Goal: Task Accomplishment & Management: Use online tool/utility

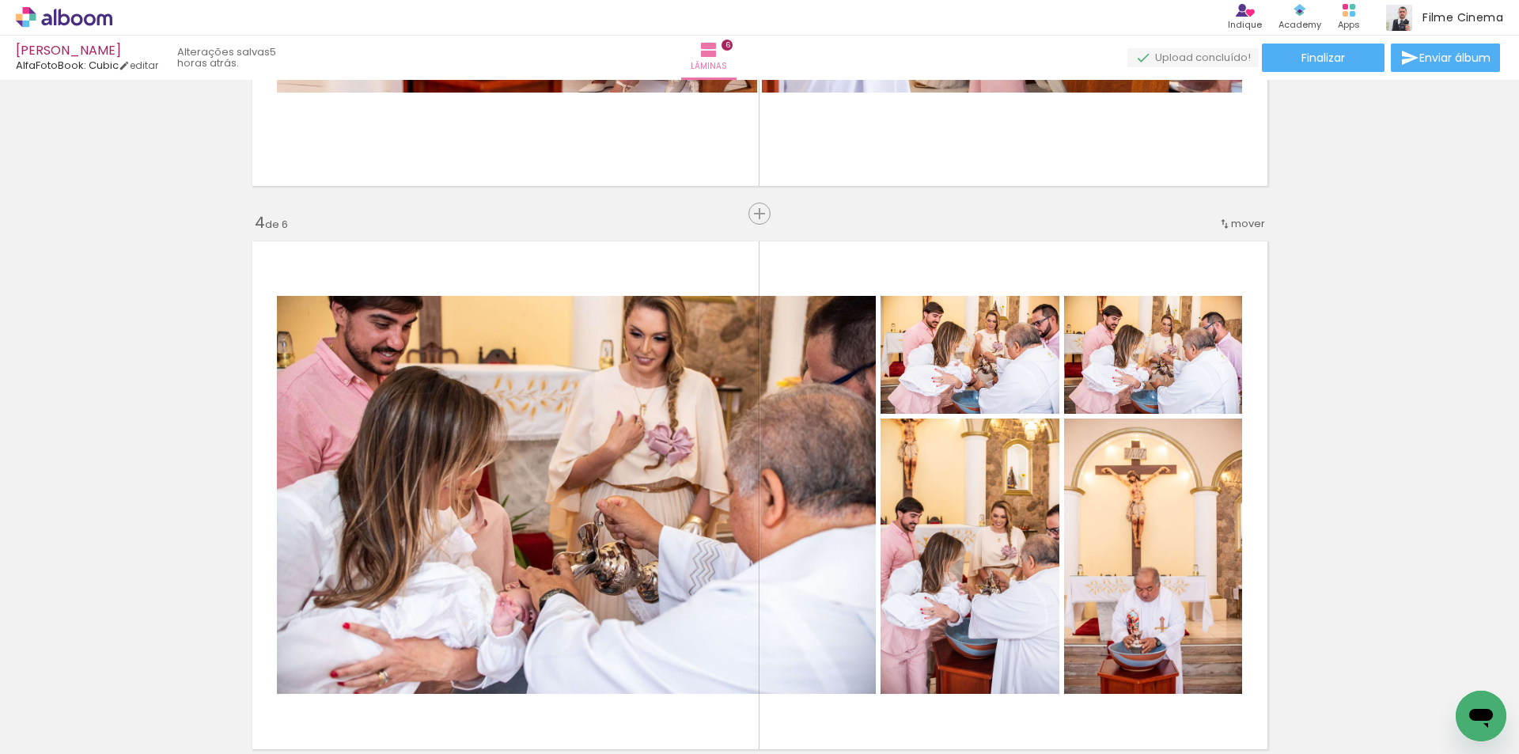
scroll to position [0, 2014]
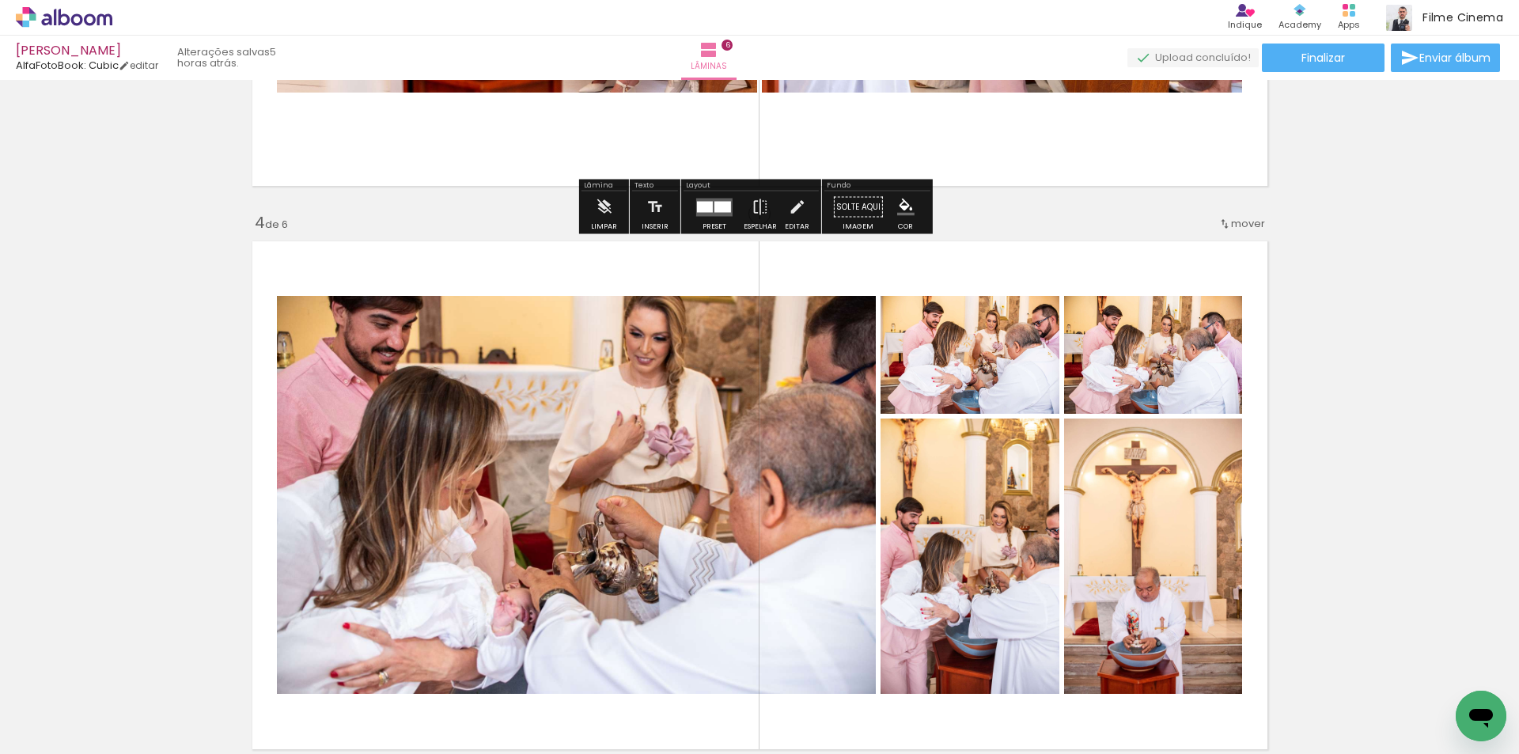
click at [68, 26] on icon at bounding box center [64, 17] width 97 height 21
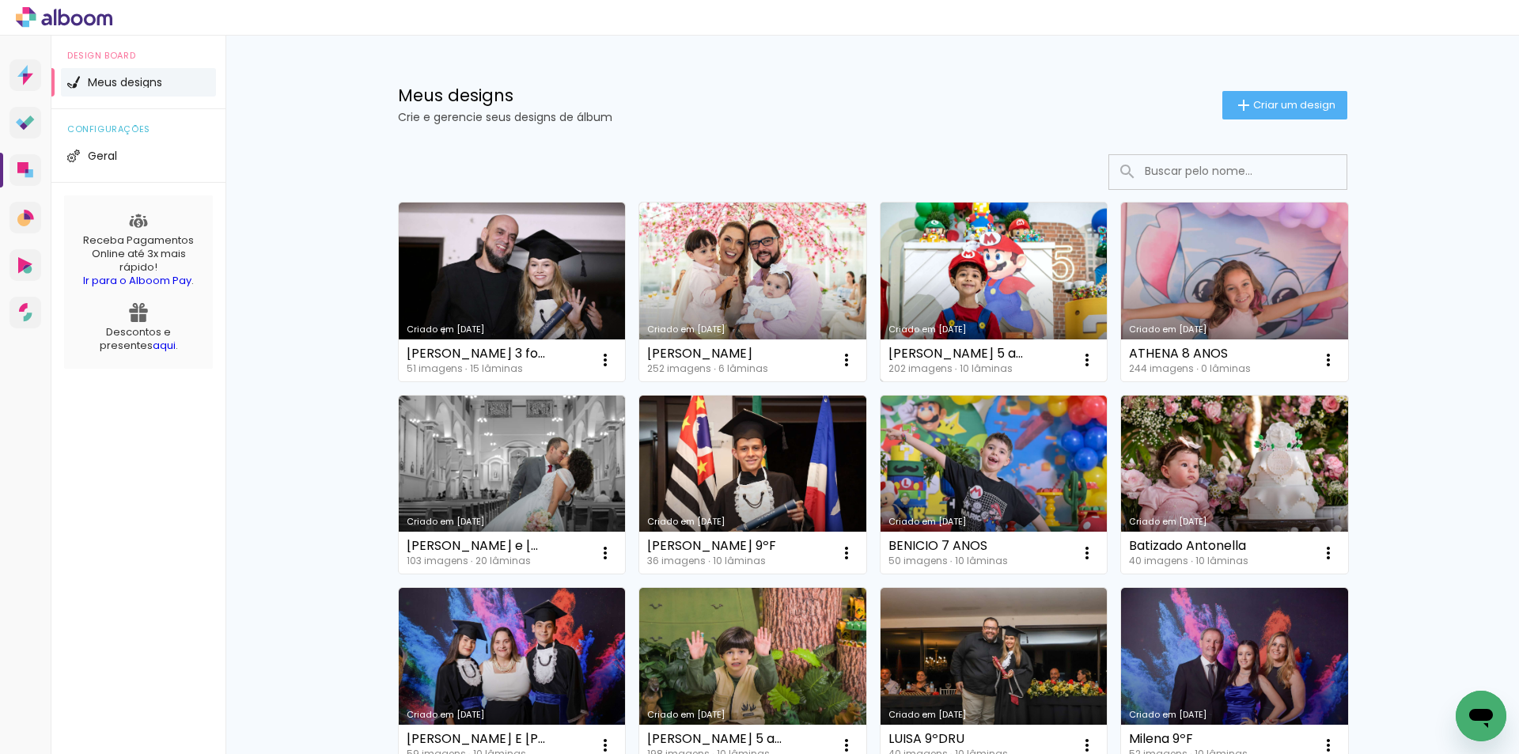
click at [967, 255] on link "Criado em [DATE]" at bounding box center [993, 291] width 227 height 179
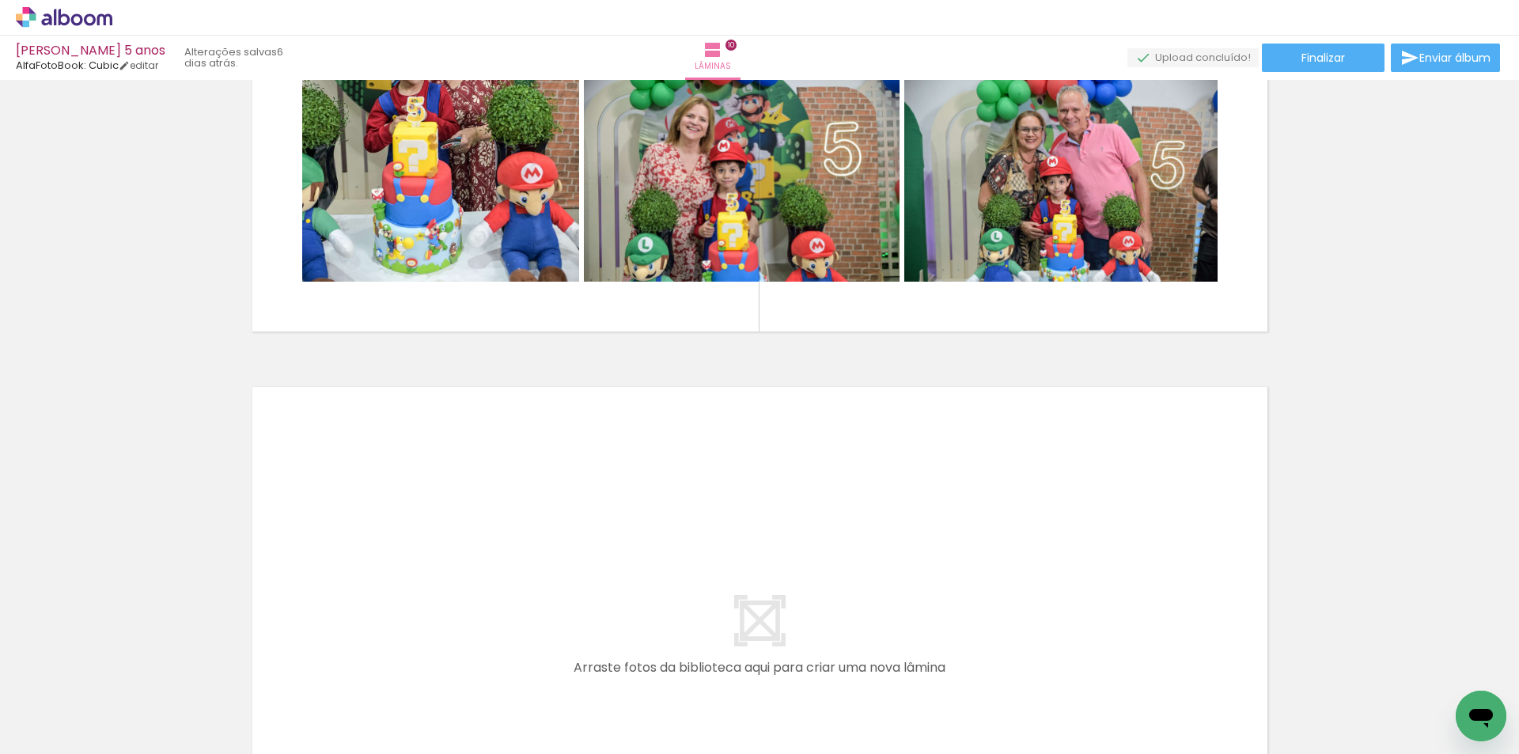
scroll to position [0, 16511]
click at [0, 0] on span "Adicionar Fotos" at bounding box center [0, 0] width 0 height 0
click at [0, 0] on input "file" at bounding box center [0, 0] width 0 height 0
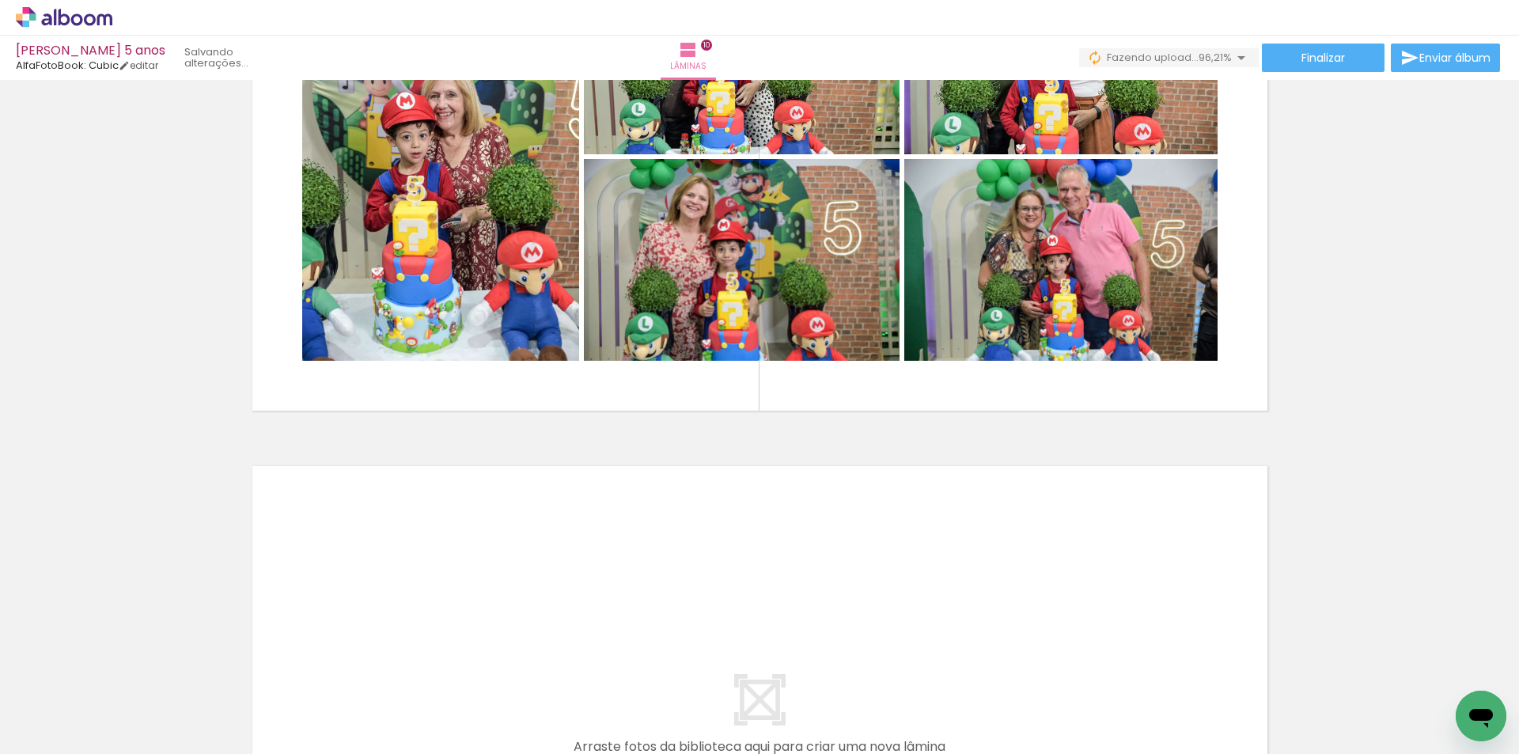
scroll to position [5062, 0]
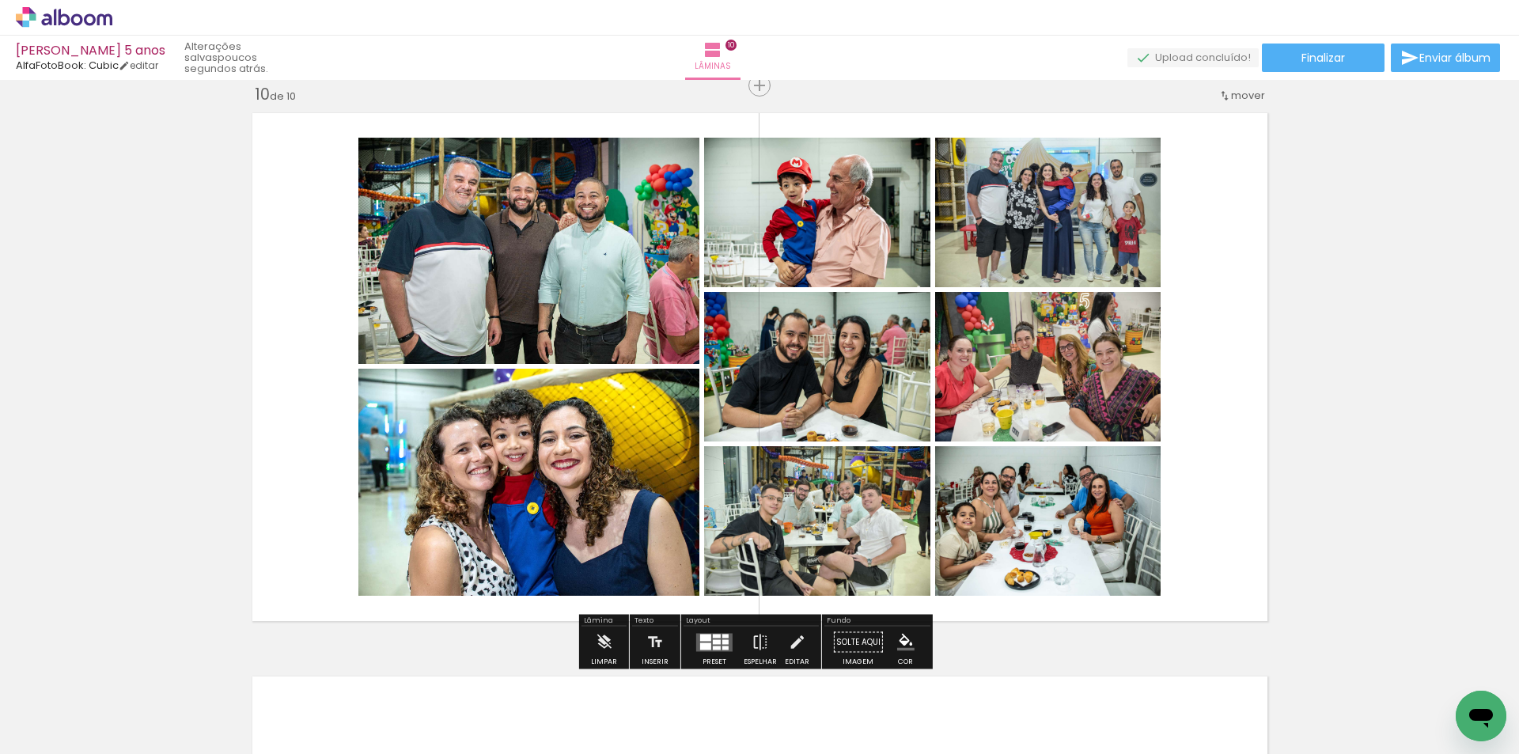
scroll to position [0, 6855]
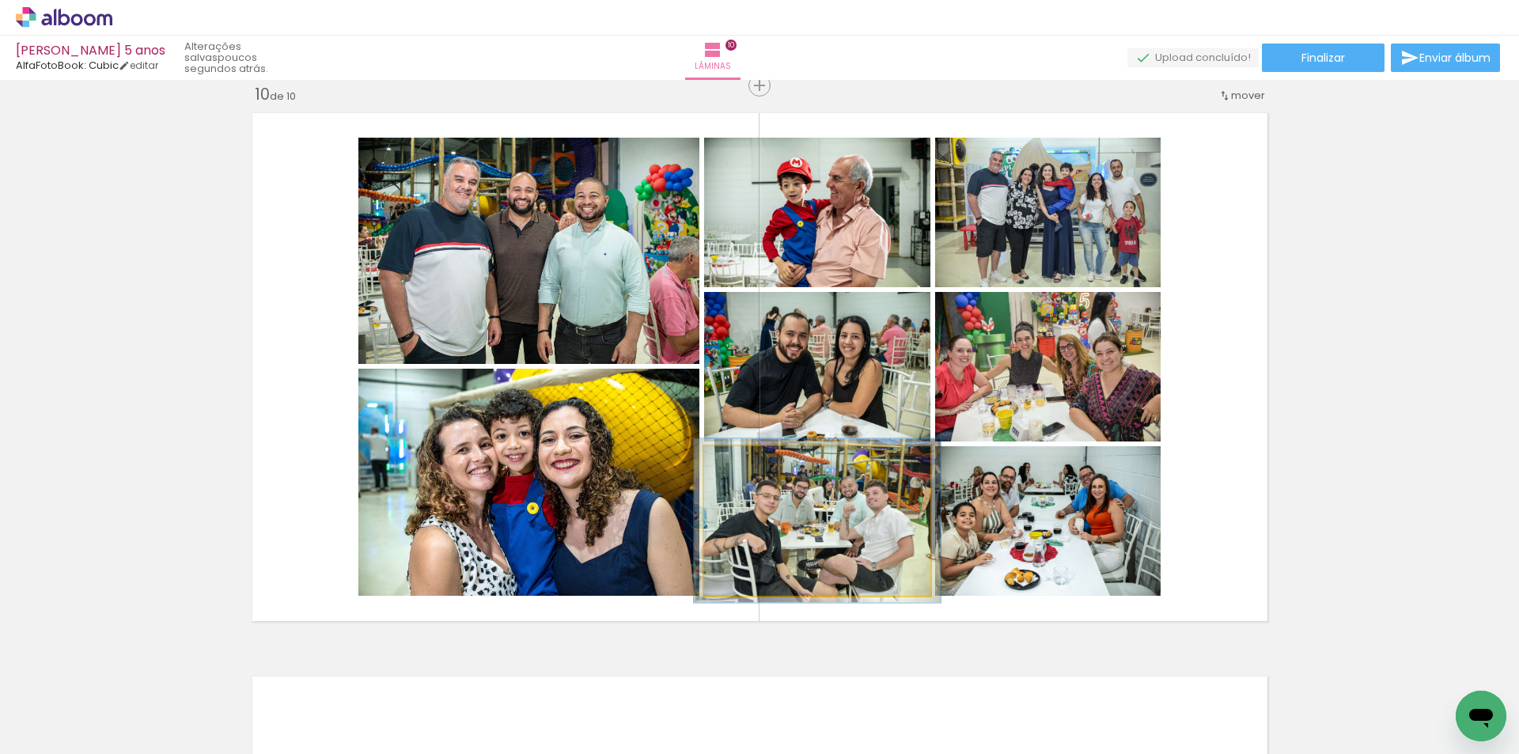
type paper-slider "109"
click at [740, 461] on div at bounding box center [746, 463] width 14 height 14
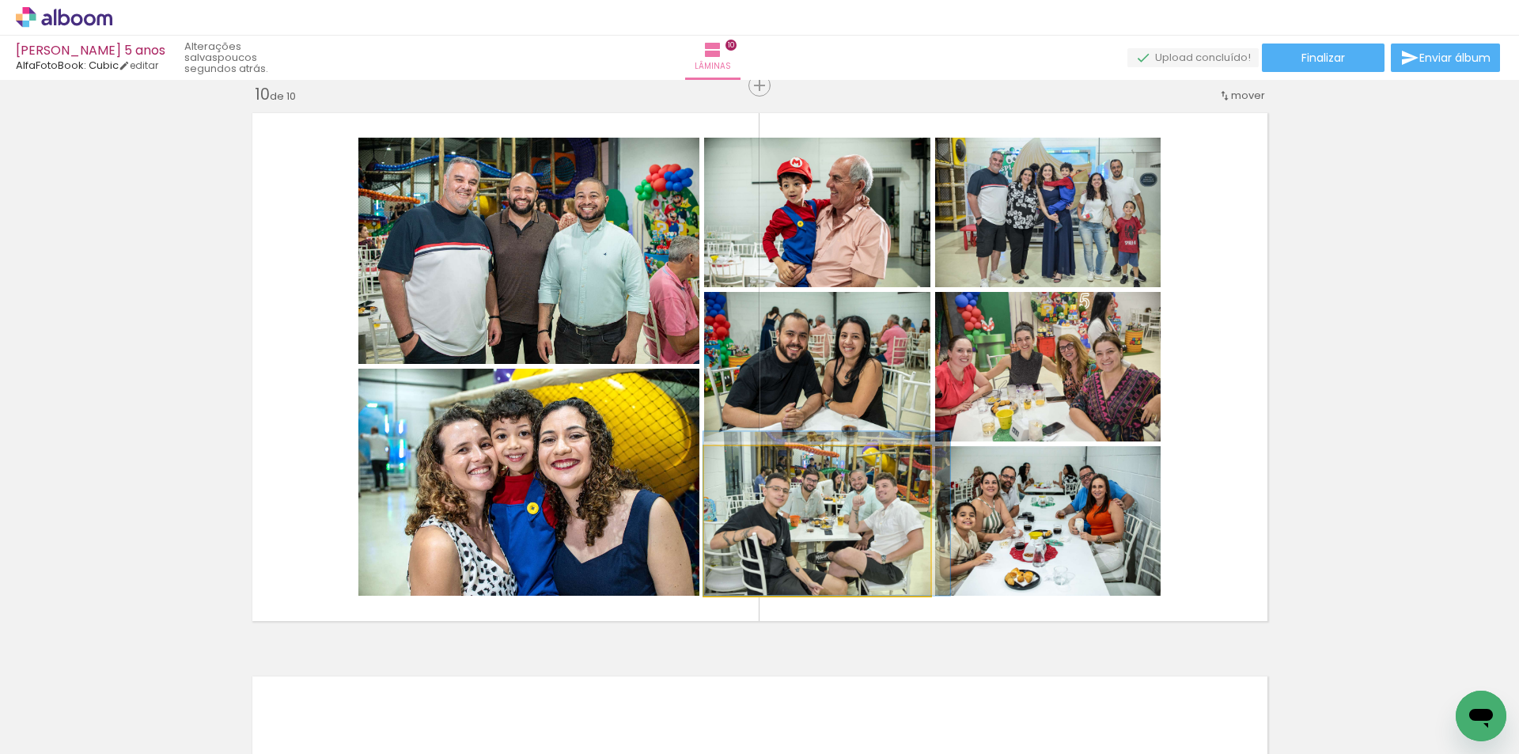
drag, startPoint x: 826, startPoint y: 513, endPoint x: 840, endPoint y: 499, distance: 19.6
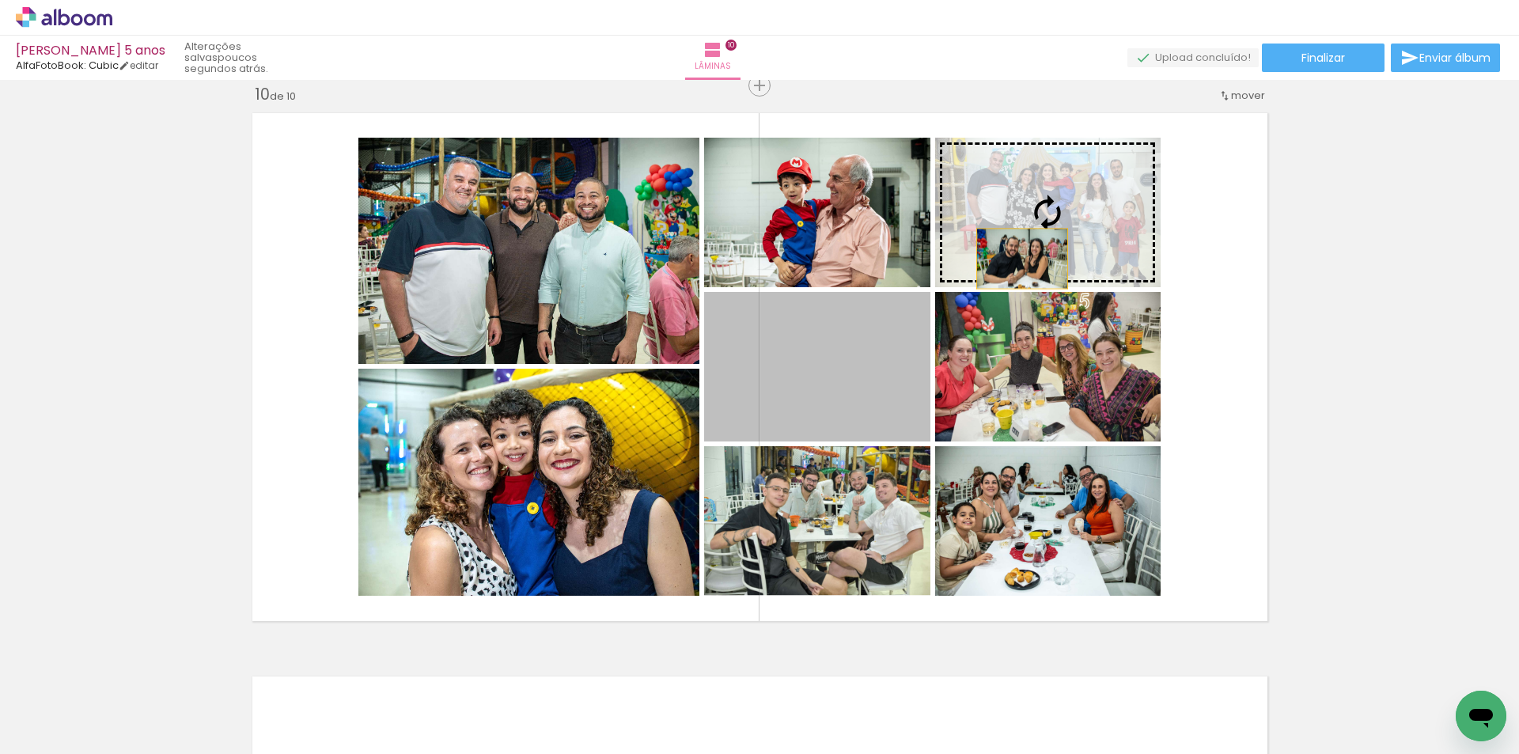
drag, startPoint x: 829, startPoint y: 386, endPoint x: 1016, endPoint y: 259, distance: 226.0
click at [0, 0] on slot at bounding box center [0, 0] width 0 height 0
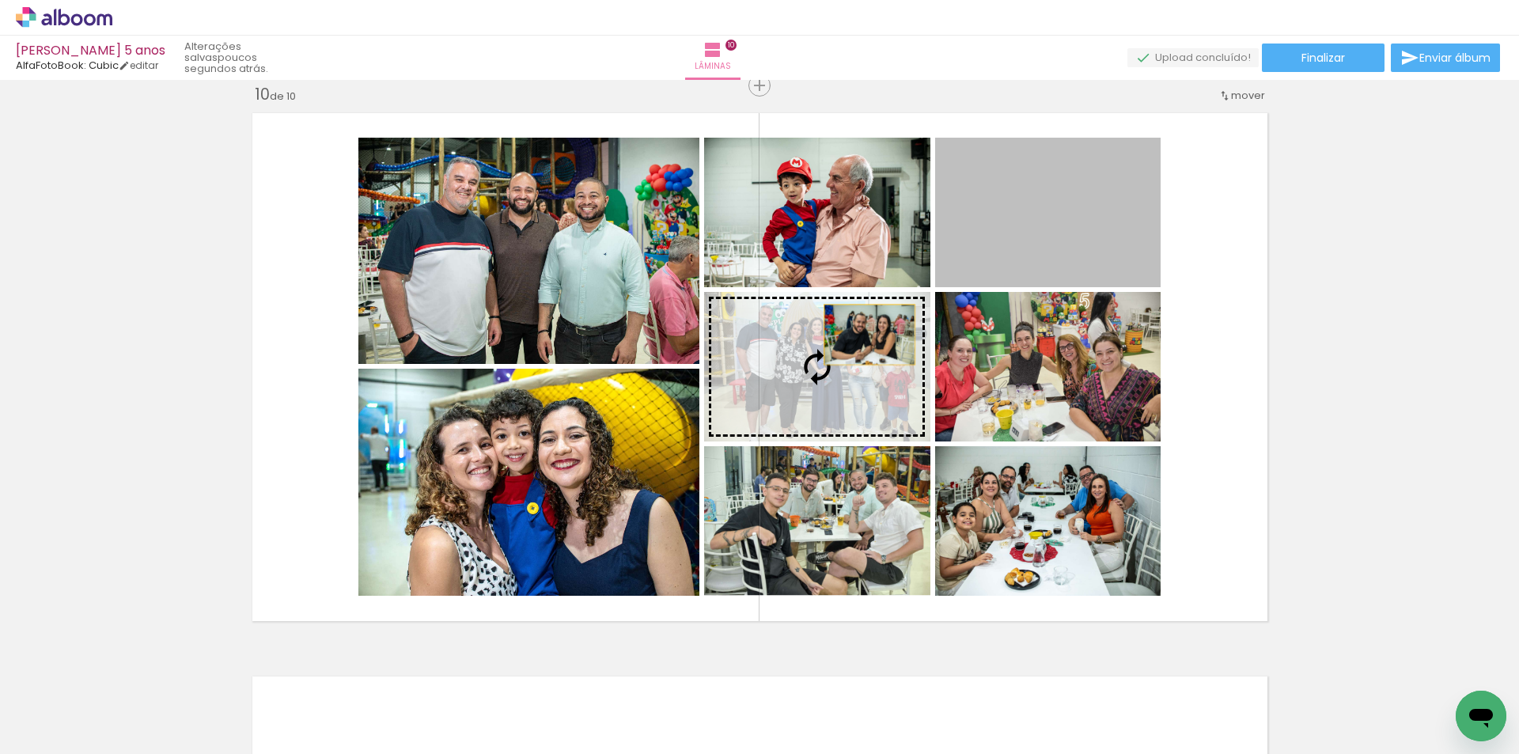
drag, startPoint x: 1016, startPoint y: 261, endPoint x: 863, endPoint y: 335, distance: 169.5
click at [0, 0] on slot at bounding box center [0, 0] width 0 height 0
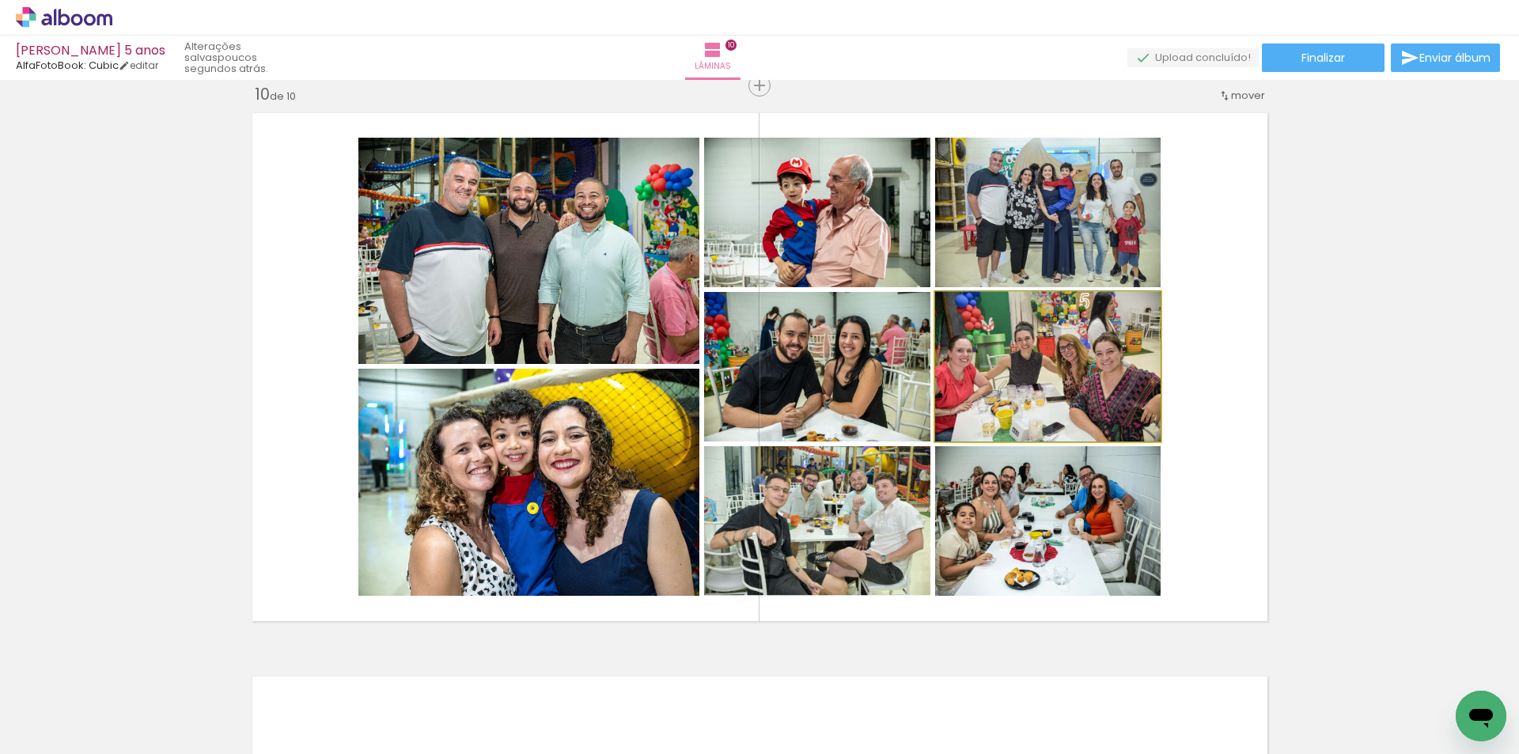
drag, startPoint x: 1018, startPoint y: 388, endPoint x: 1027, endPoint y: 386, distance: 9.6
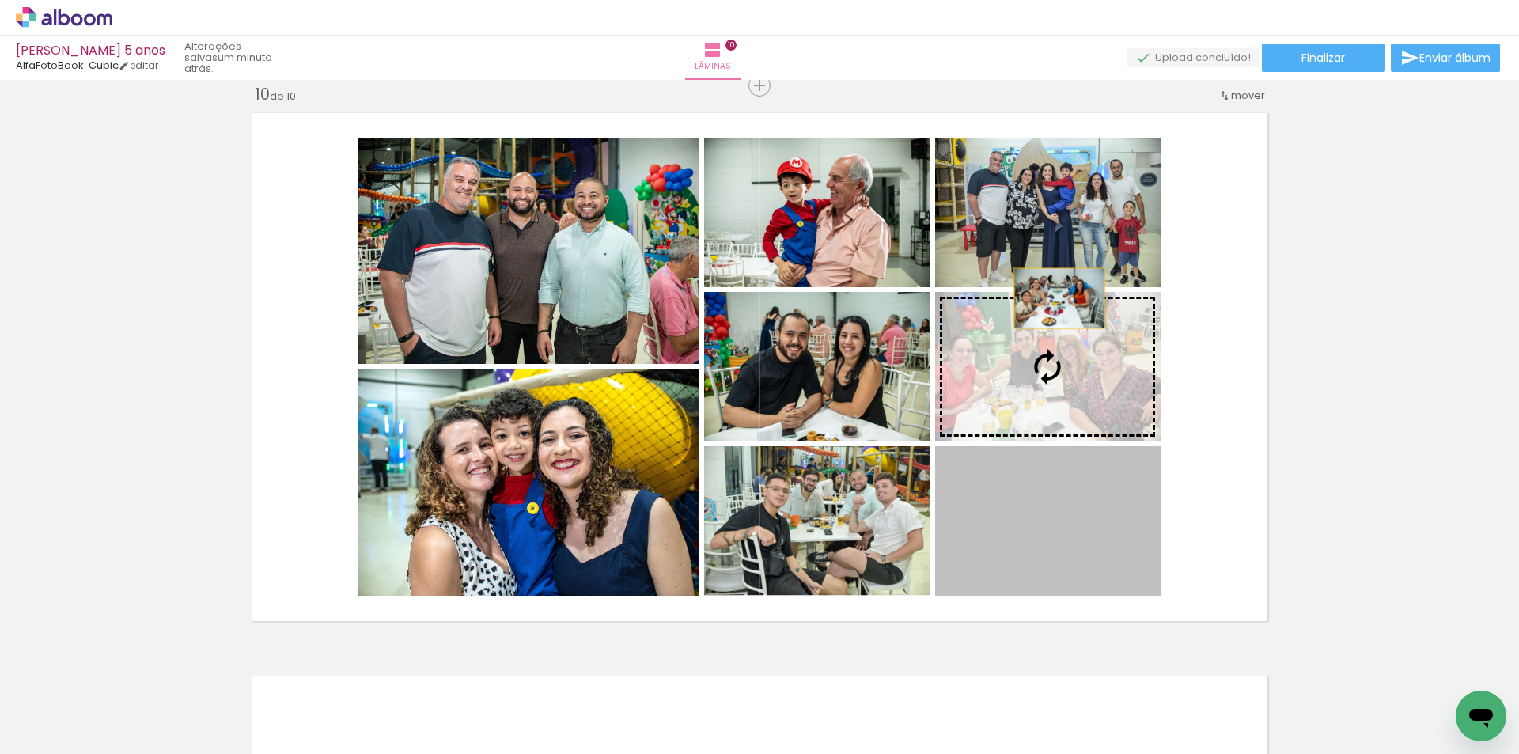
drag, startPoint x: 1041, startPoint y: 532, endPoint x: 1054, endPoint y: 263, distance: 269.3
click at [0, 0] on slot at bounding box center [0, 0] width 0 height 0
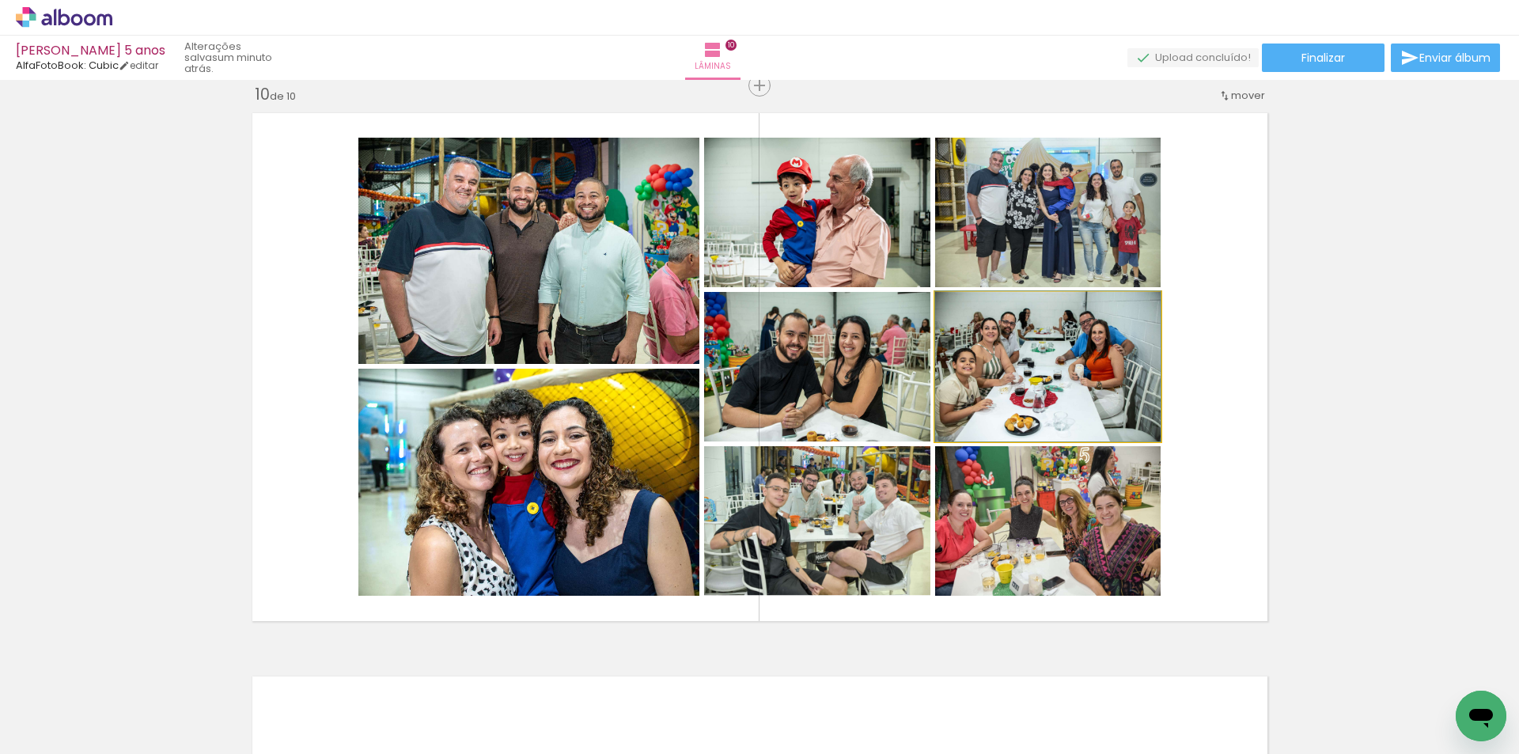
drag, startPoint x: 1062, startPoint y: 356, endPoint x: 1070, endPoint y: 255, distance: 101.6
click at [0, 0] on slot at bounding box center [0, 0] width 0 height 0
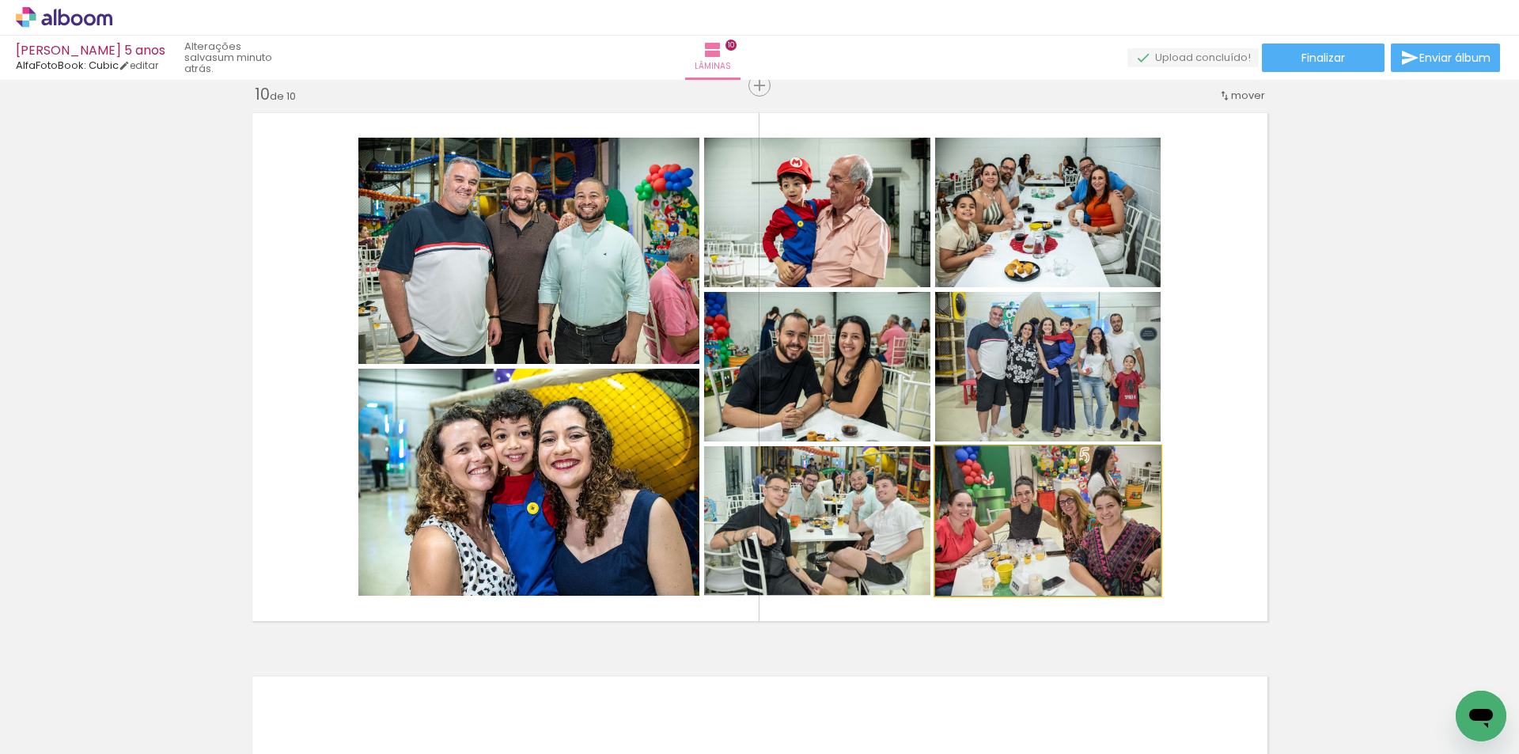
drag, startPoint x: 1056, startPoint y: 516, endPoint x: 1060, endPoint y: 409, distance: 106.9
click at [0, 0] on slot at bounding box center [0, 0] width 0 height 0
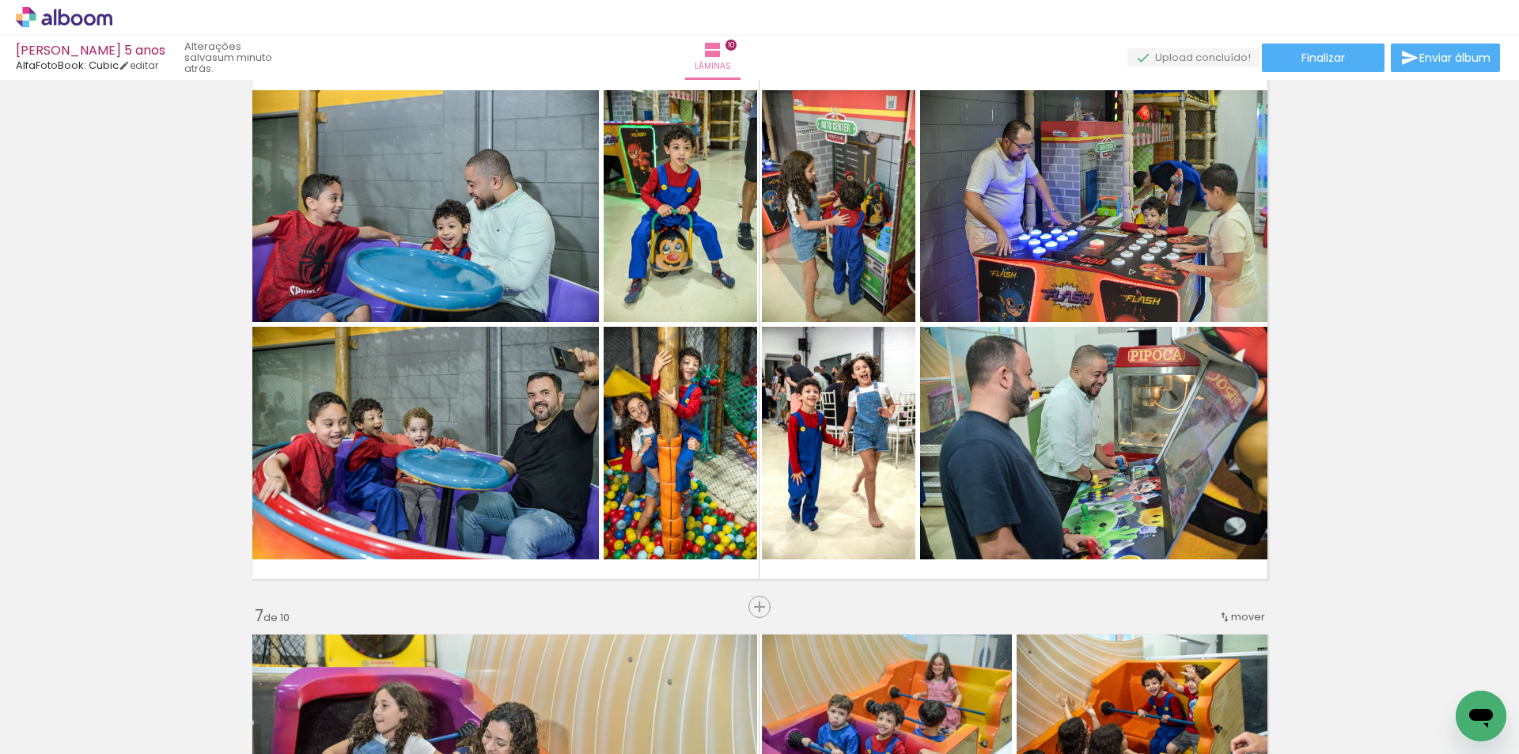
scroll to position [2874, 0]
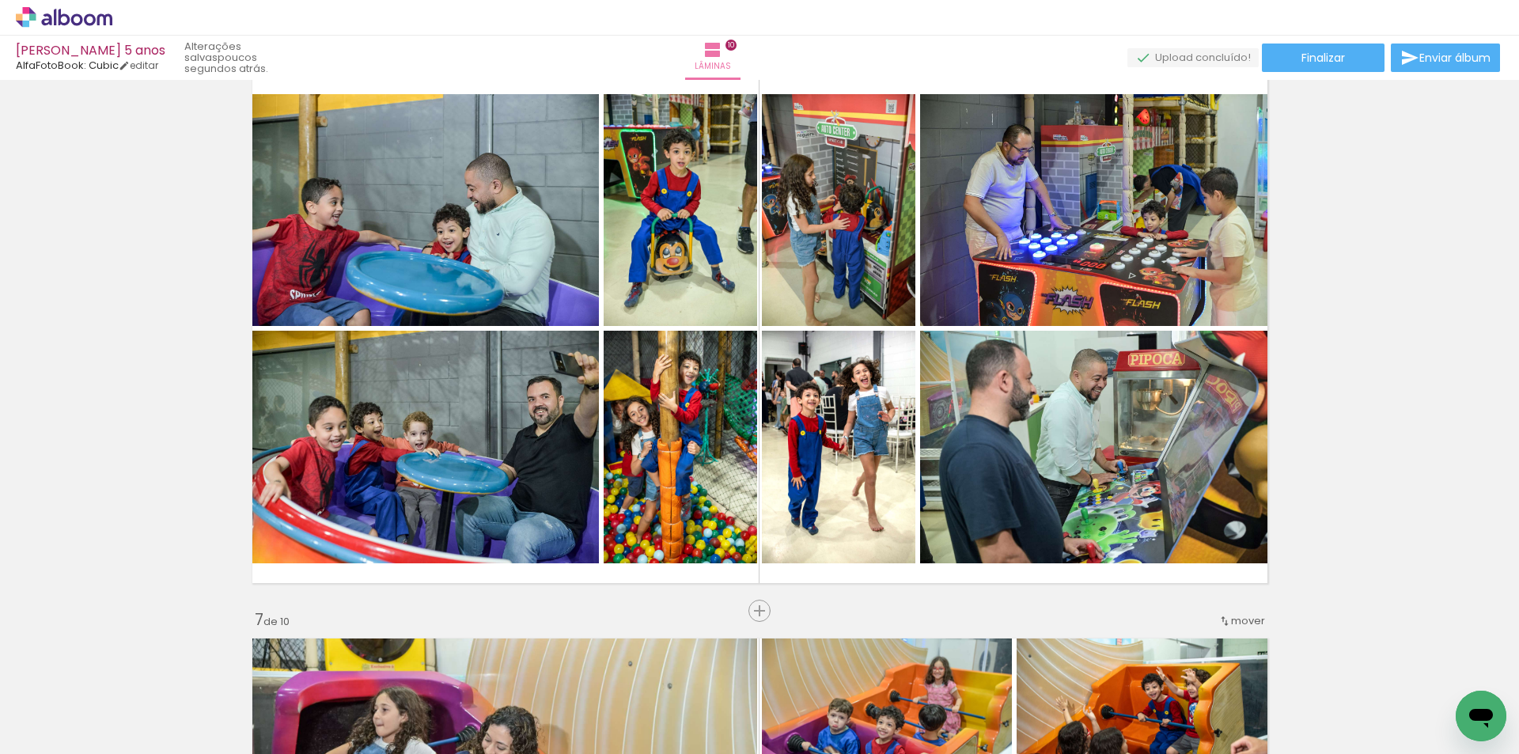
click at [1118, 713] on div at bounding box center [1099, 700] width 52 height 78
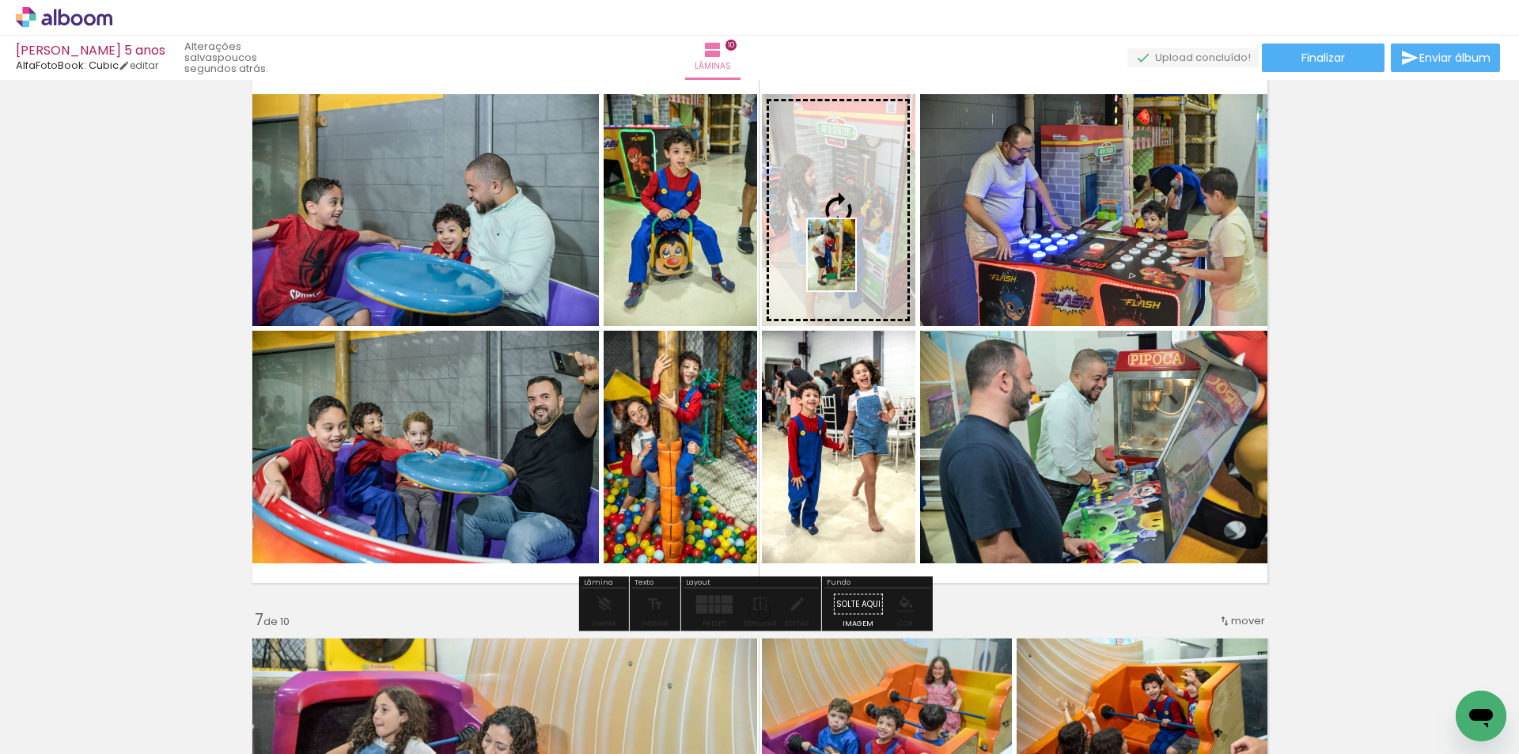
drag, startPoint x: 1111, startPoint y: 711, endPoint x: 855, endPoint y: 267, distance: 512.7
click at [855, 267] on quentale-workspace at bounding box center [759, 377] width 1519 height 754
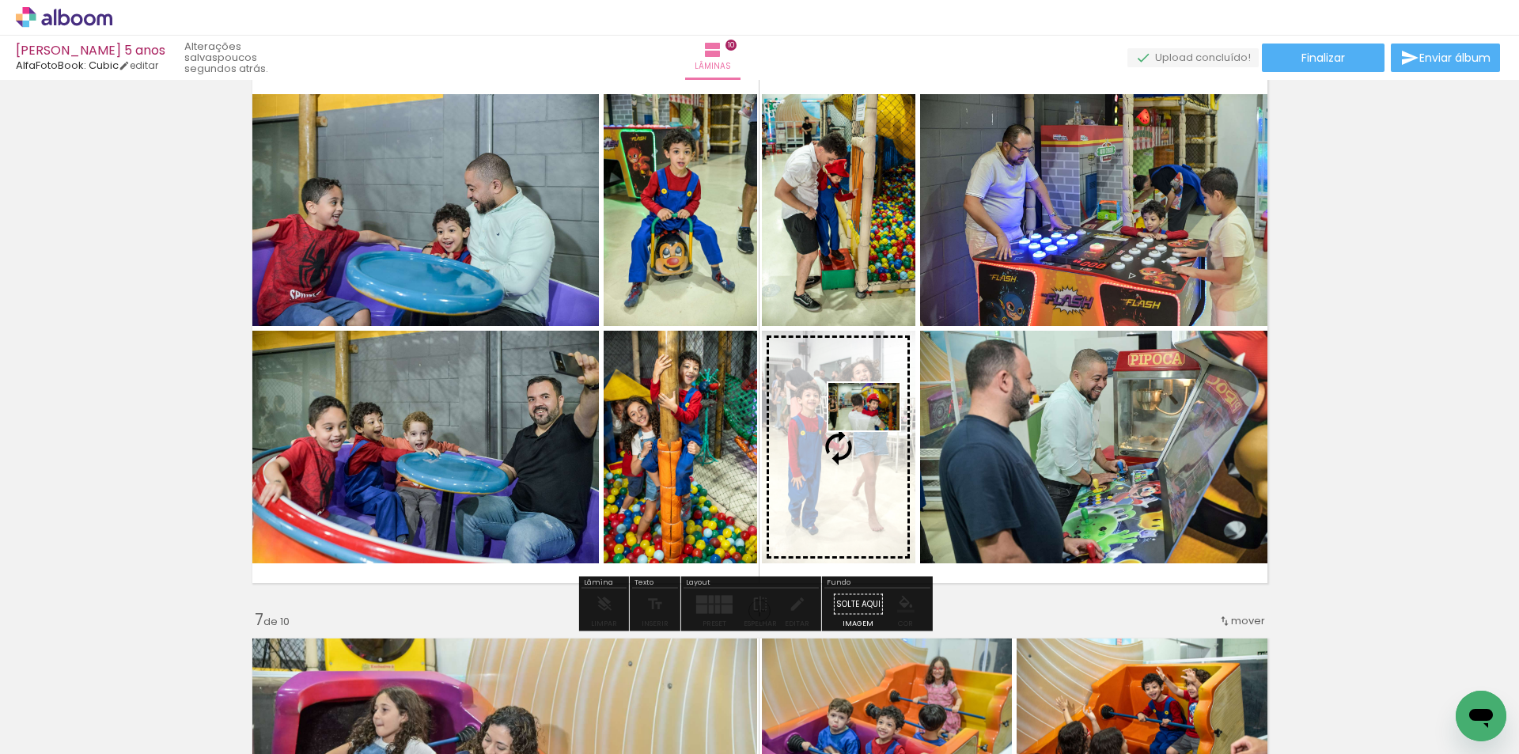
drag, startPoint x: 1021, startPoint y: 714, endPoint x: 876, endPoint y: 430, distance: 319.1
click at [876, 430] on quentale-workspace at bounding box center [759, 377] width 1519 height 754
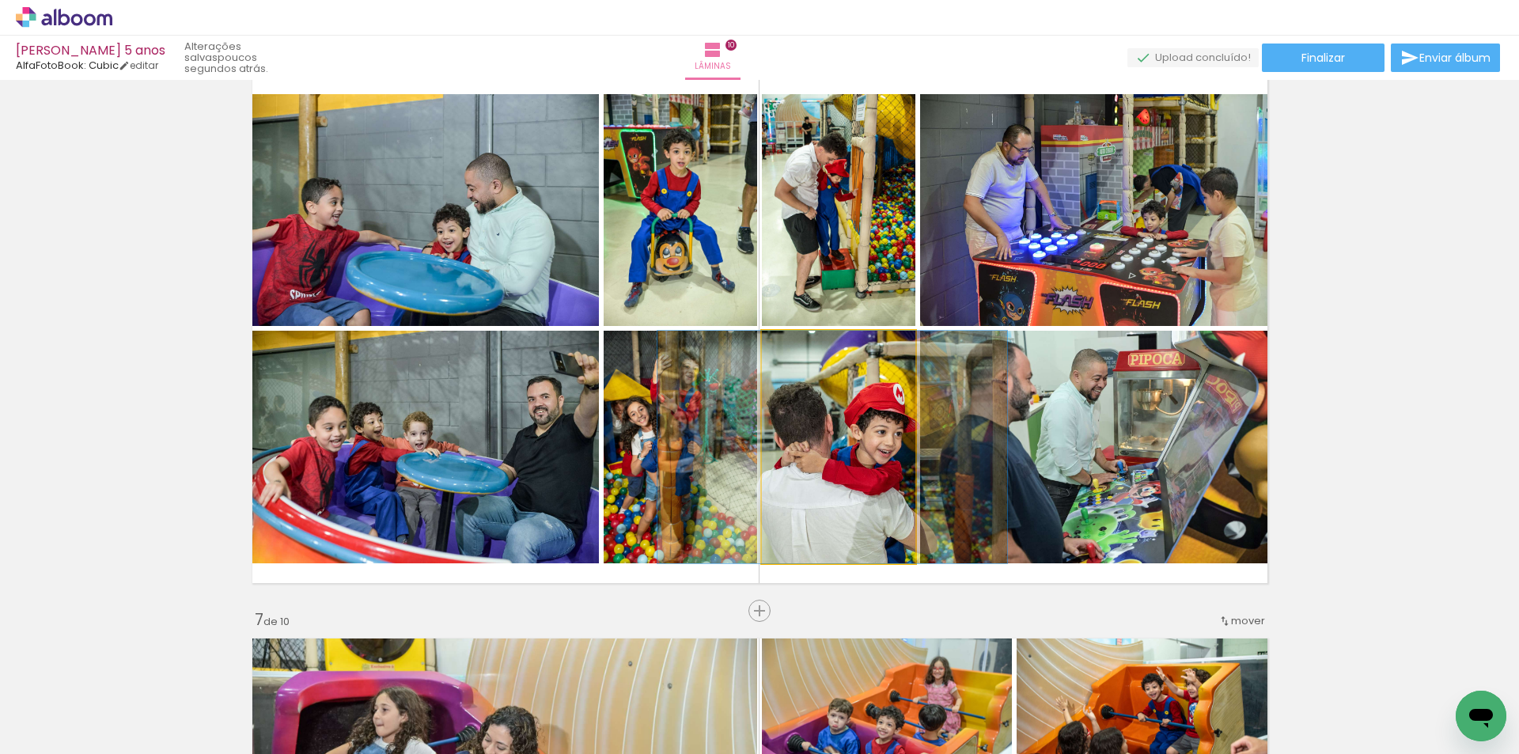
drag, startPoint x: 884, startPoint y: 490, endPoint x: 878, endPoint y: 479, distance: 13.4
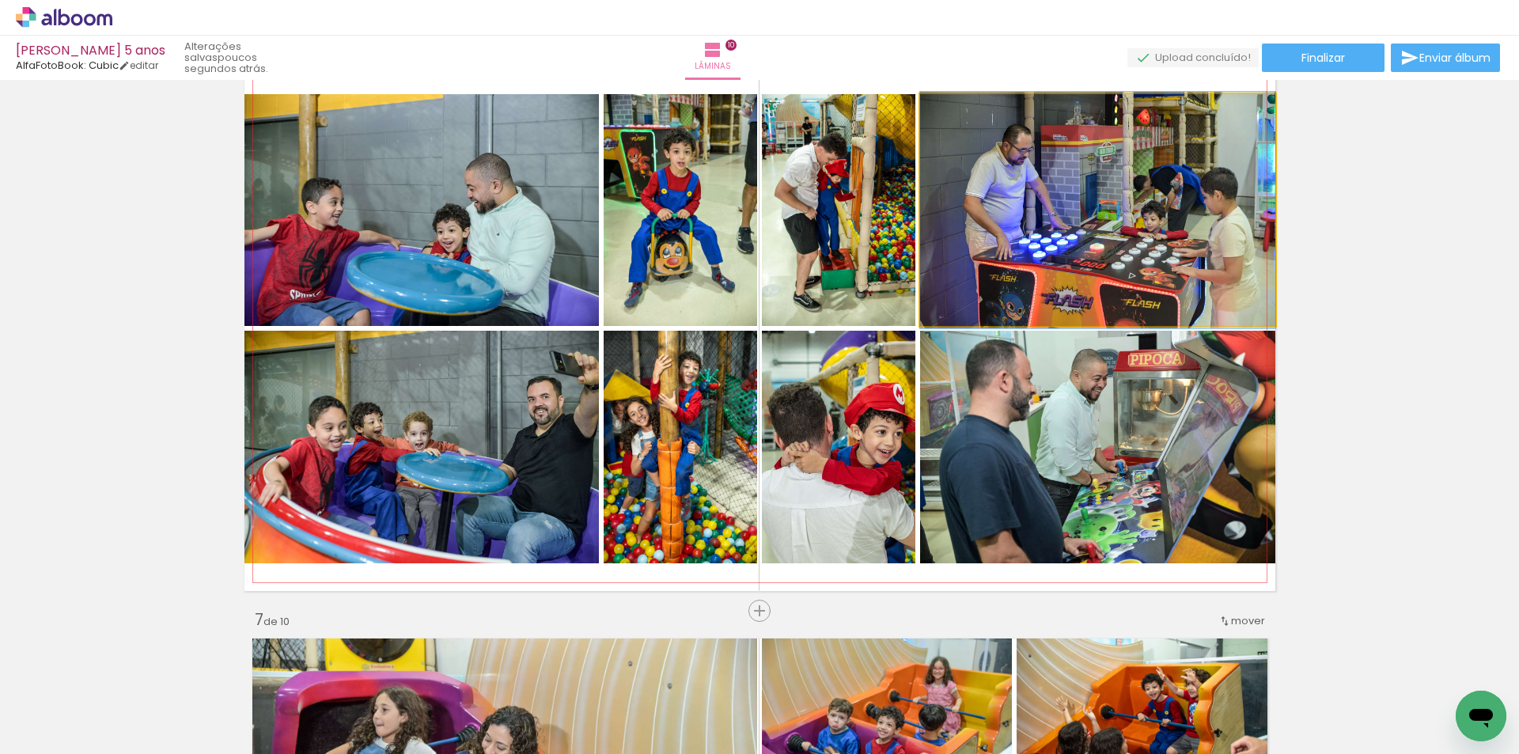
click at [949, 214] on quentale-photo at bounding box center [1097, 210] width 355 height 232
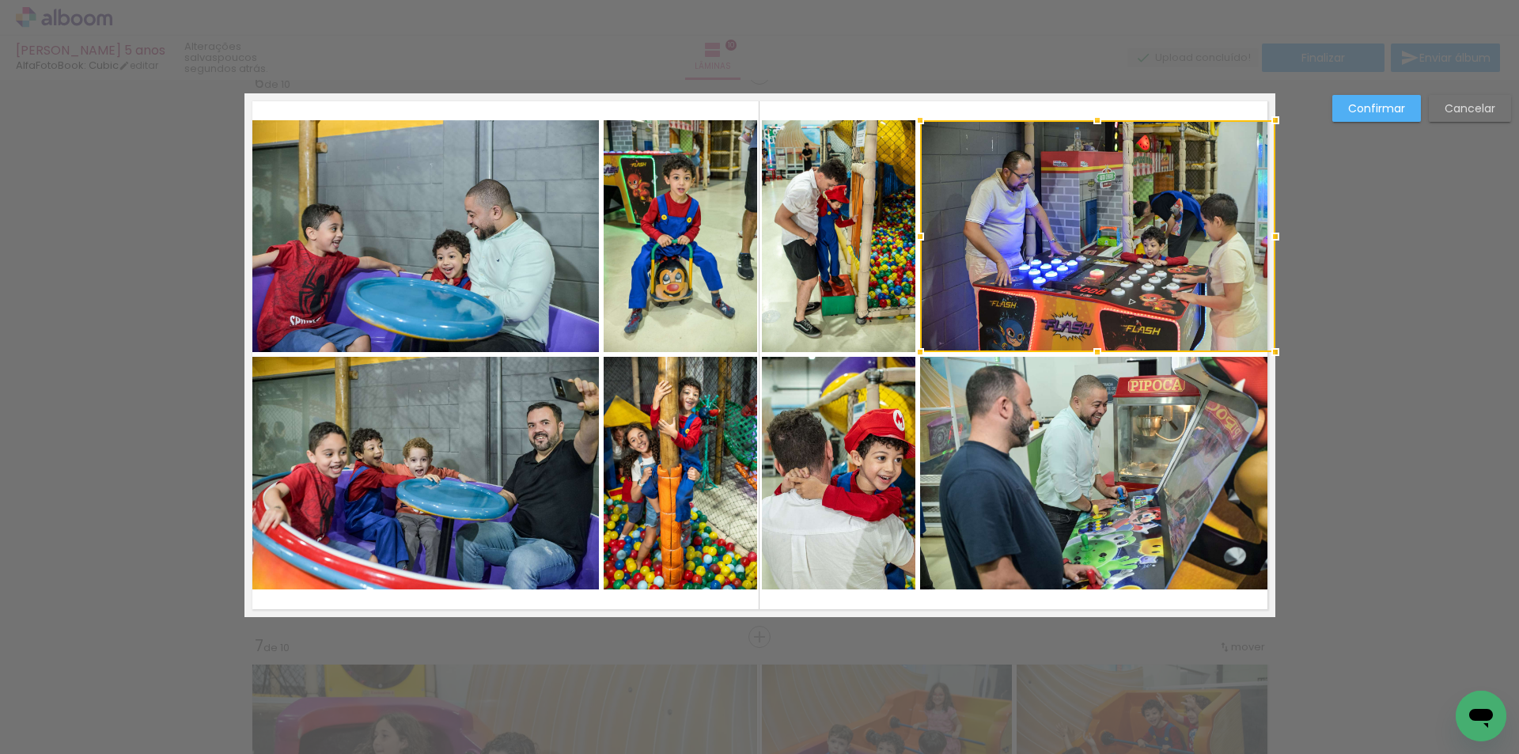
scroll to position [2836, 0]
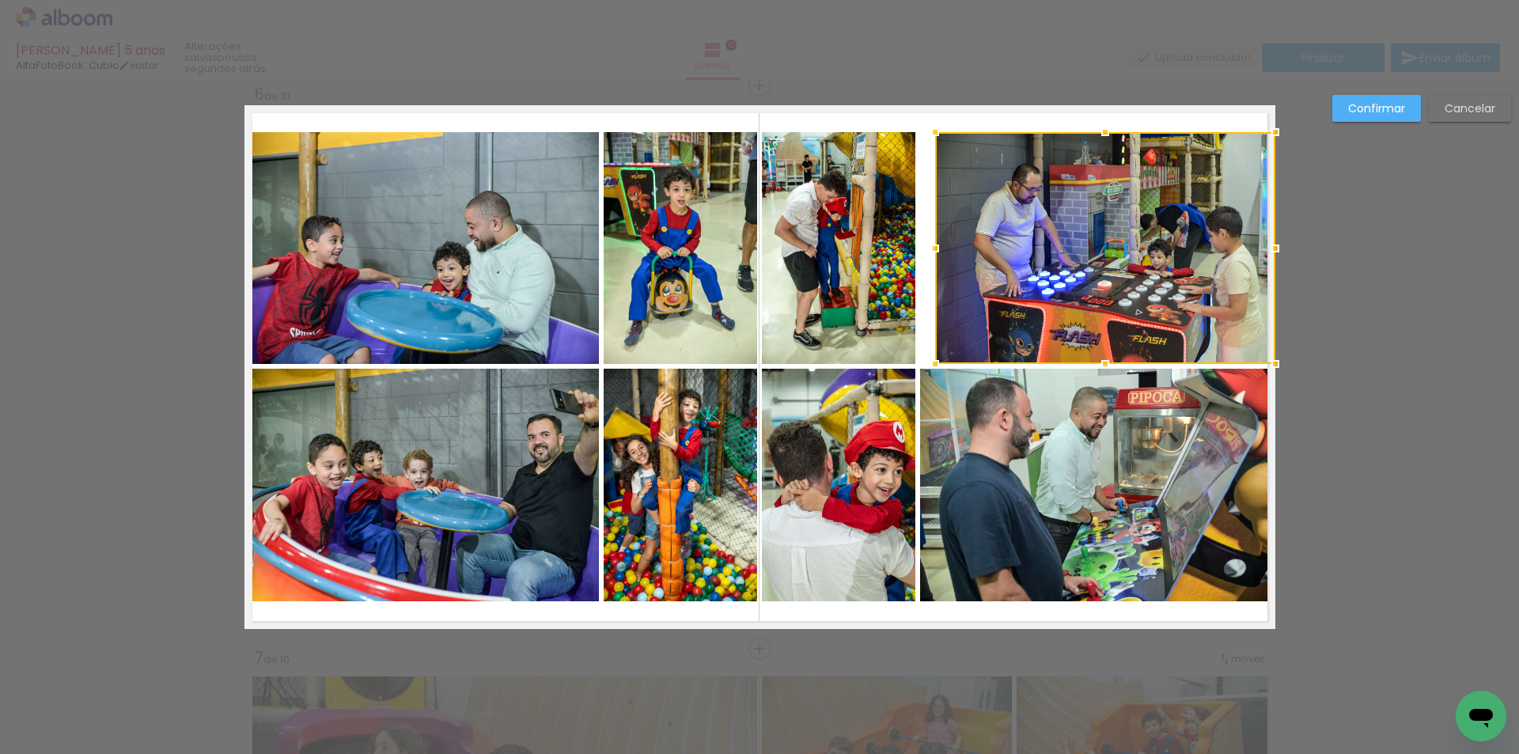
drag, startPoint x: 918, startPoint y: 248, endPoint x: 933, endPoint y: 248, distance: 15.0
click at [933, 248] on div at bounding box center [935, 249] width 32 height 32
click at [884, 249] on quentale-photo at bounding box center [838, 248] width 153 height 232
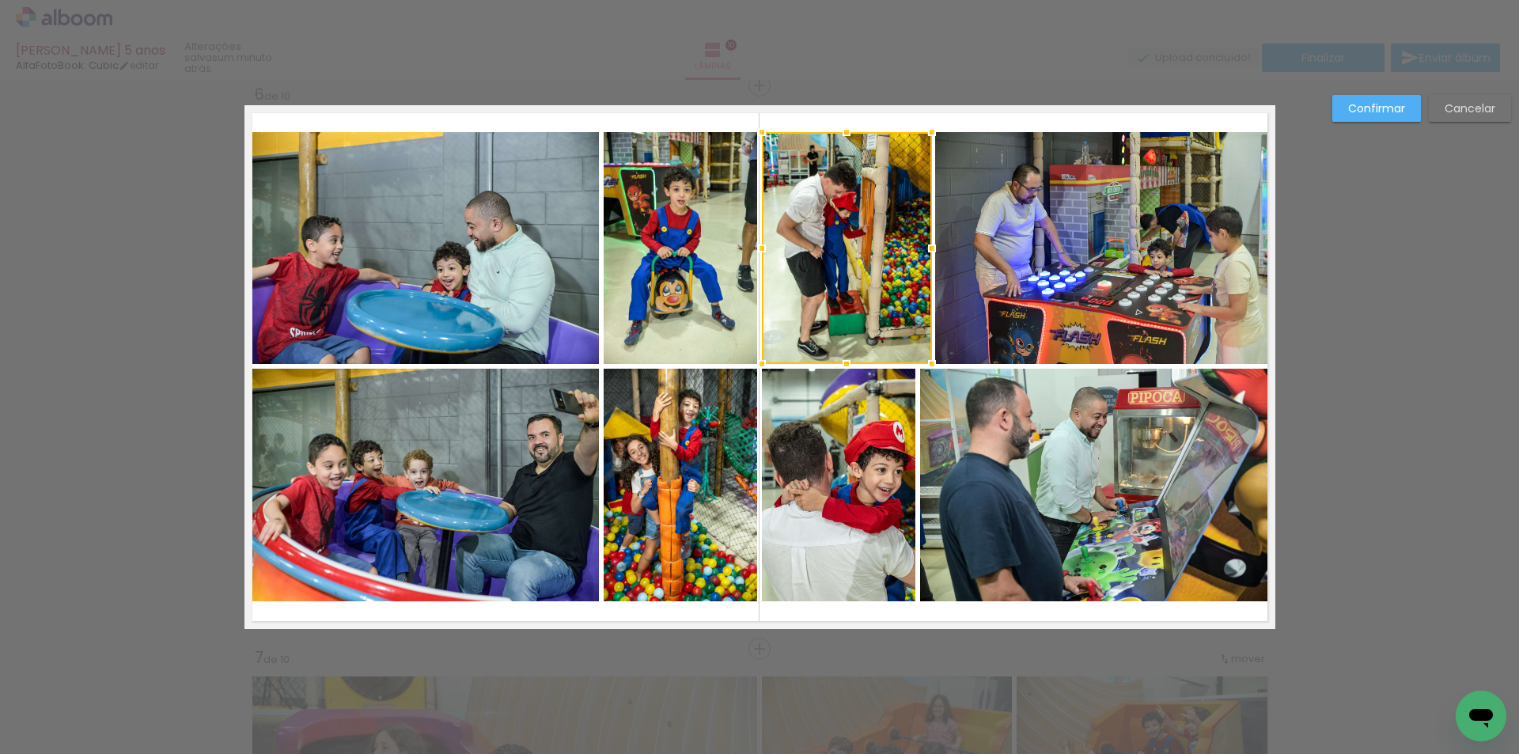
drag, startPoint x: 906, startPoint y: 248, endPoint x: 923, endPoint y: 248, distance: 16.6
click at [923, 248] on div at bounding box center [932, 249] width 32 height 32
click at [960, 445] on quentale-photo at bounding box center [1097, 485] width 355 height 233
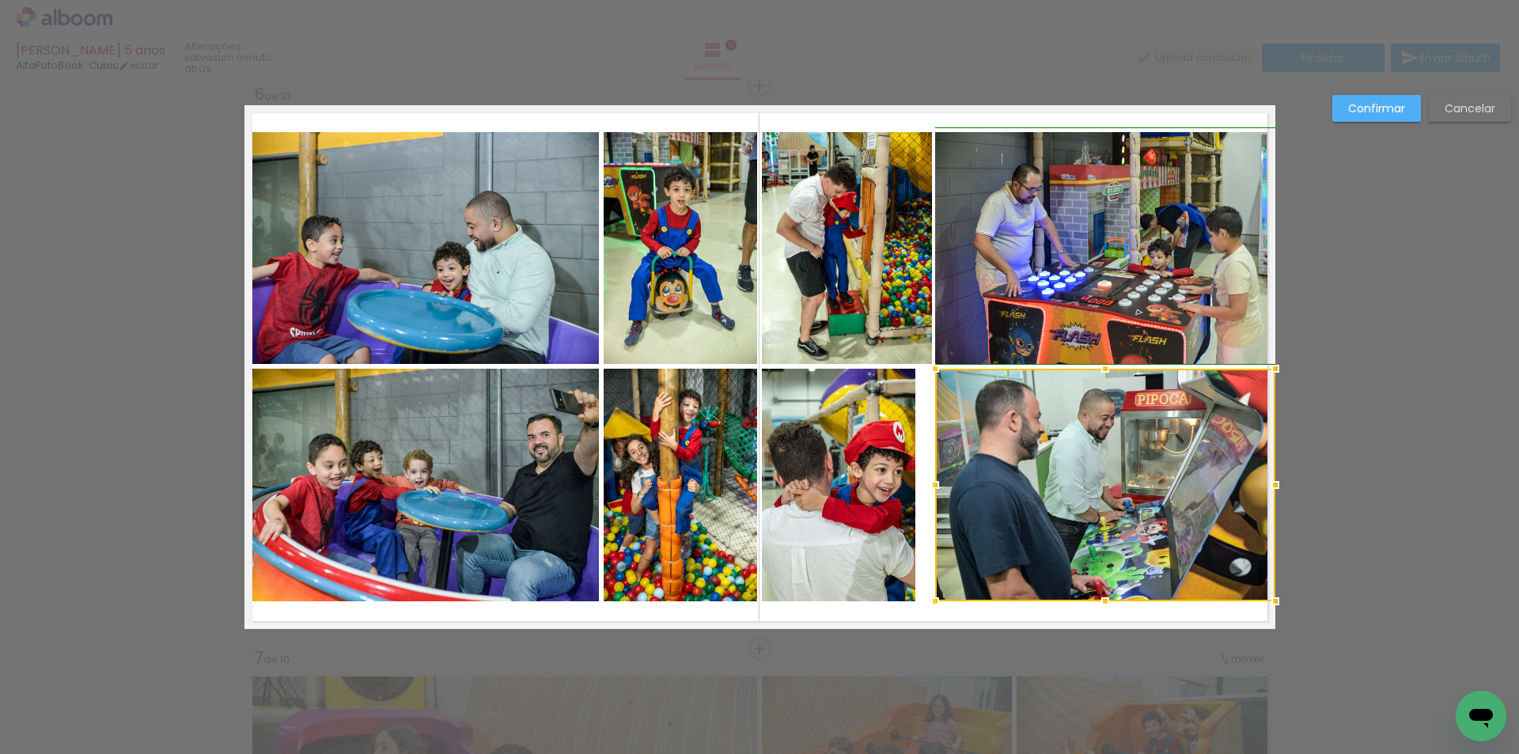
drag, startPoint x: 917, startPoint y: 484, endPoint x: 928, endPoint y: 484, distance: 11.1
click at [928, 484] on div at bounding box center [935, 485] width 32 height 32
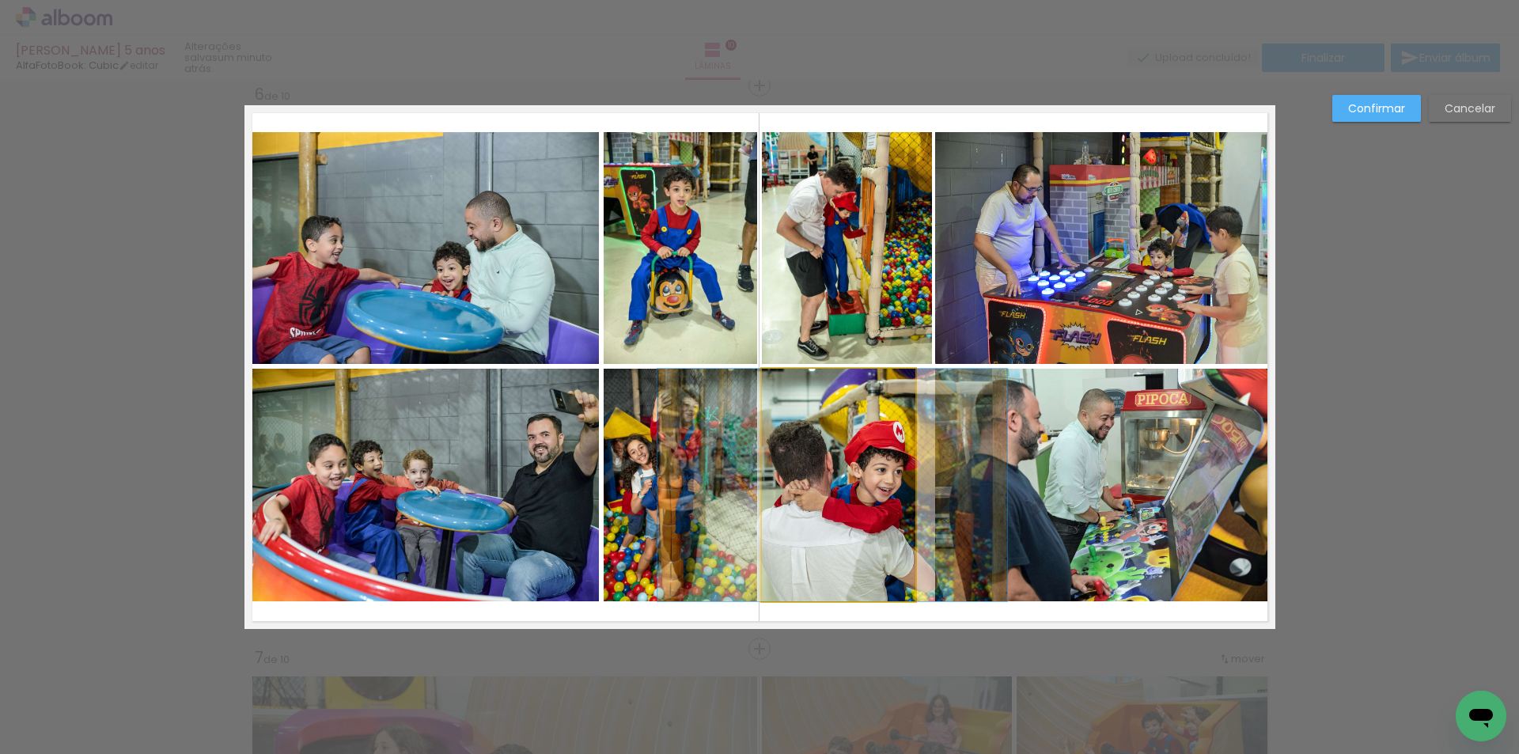
click at [866, 483] on quentale-photo at bounding box center [838, 485] width 153 height 233
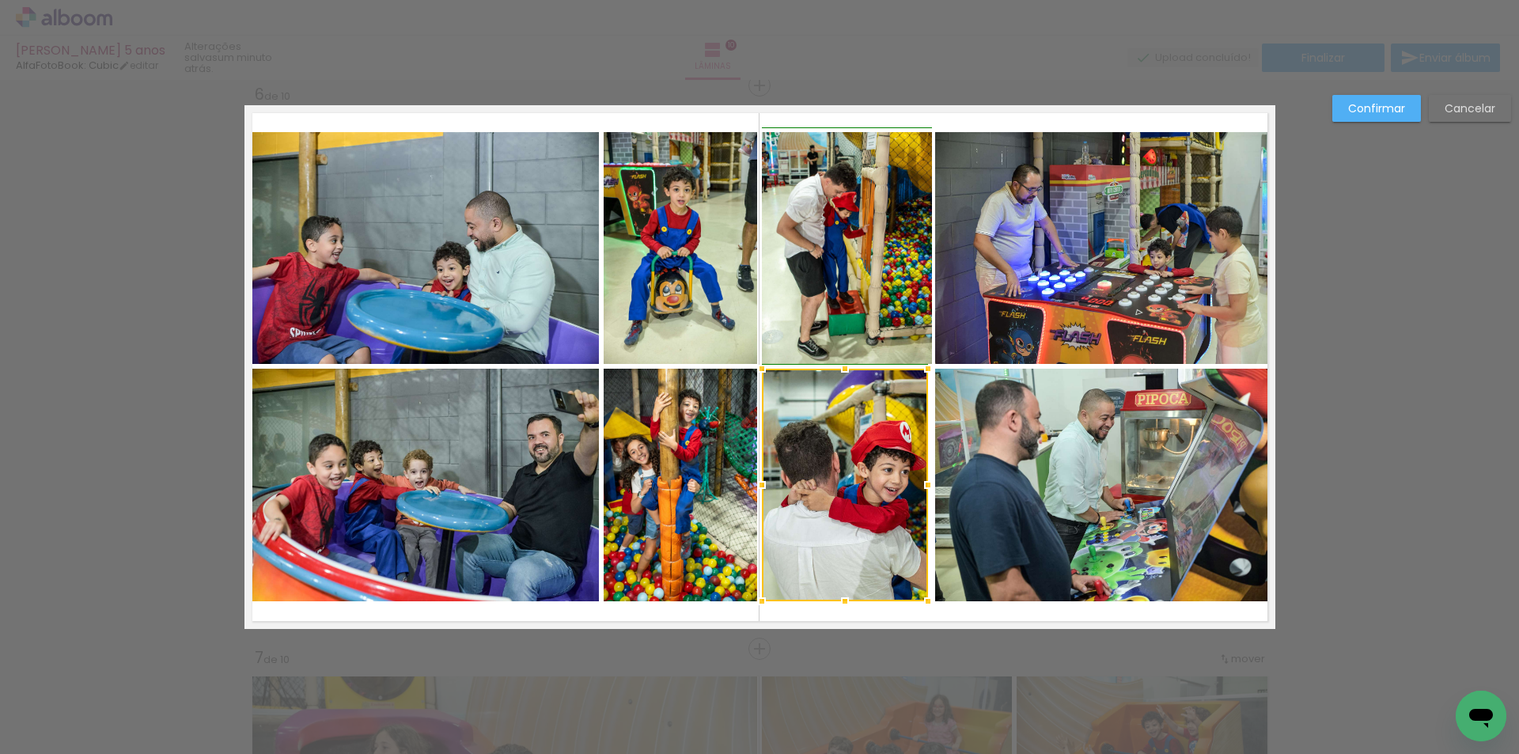
drag, startPoint x: 908, startPoint y: 486, endPoint x: 927, endPoint y: 486, distance: 19.0
click at [927, 486] on div at bounding box center [928, 485] width 32 height 32
click at [906, 485] on quentale-photo at bounding box center [845, 485] width 166 height 233
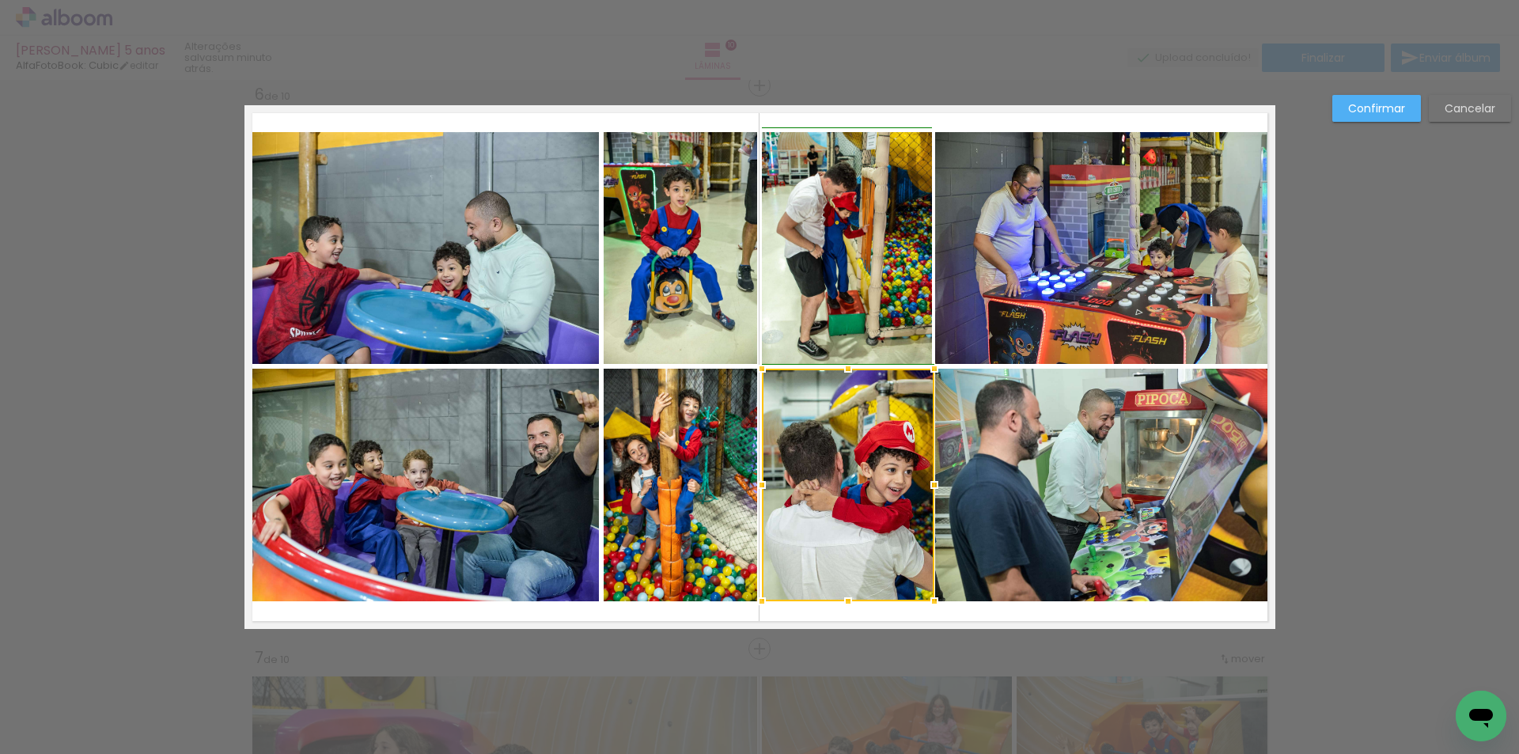
click at [921, 486] on div at bounding box center [934, 485] width 32 height 32
click at [993, 515] on quentale-photo at bounding box center [1105, 485] width 340 height 233
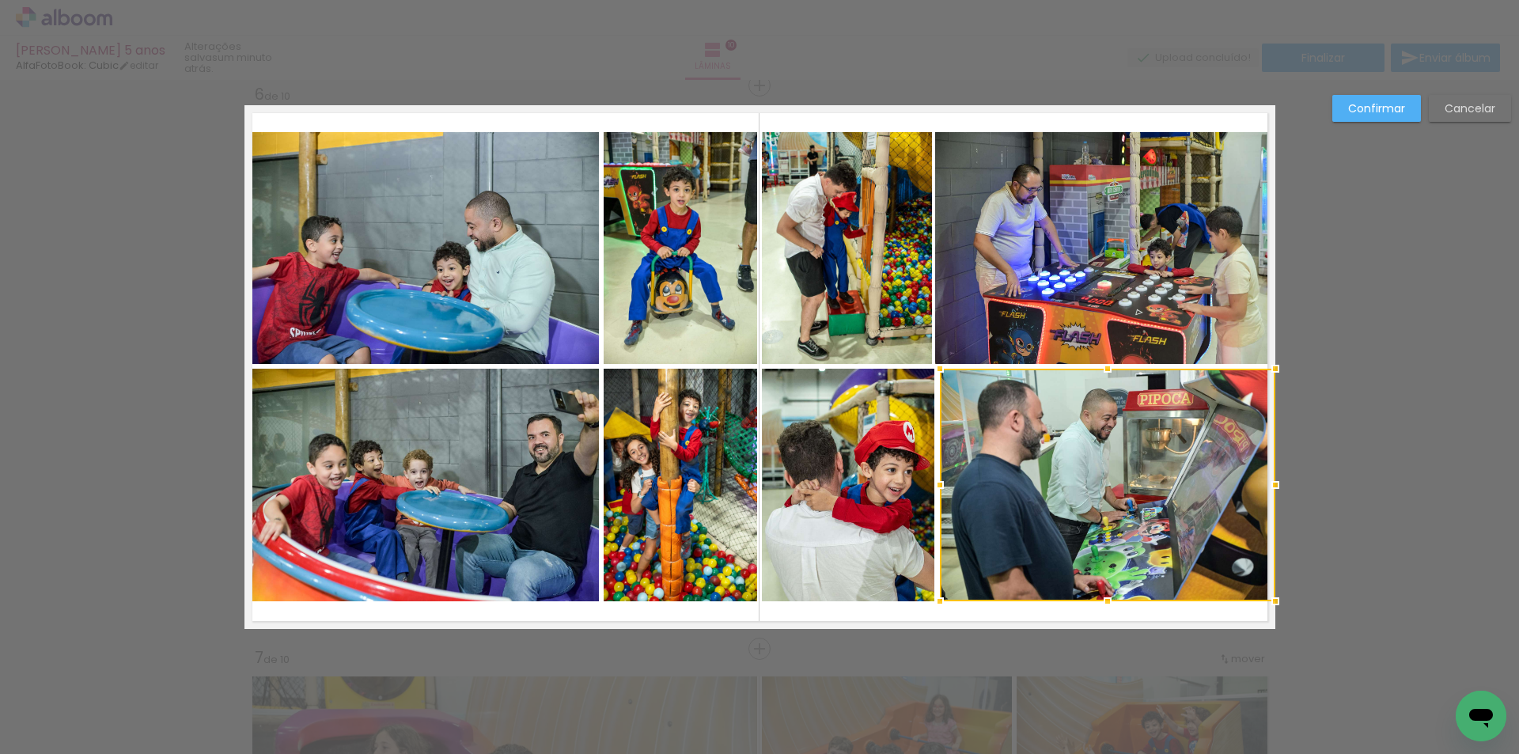
drag, startPoint x: 929, startPoint y: 483, endPoint x: 938, endPoint y: 485, distance: 9.6
click at [938, 485] on div at bounding box center [940, 485] width 32 height 32
click at [963, 290] on quentale-photo at bounding box center [1105, 248] width 340 height 232
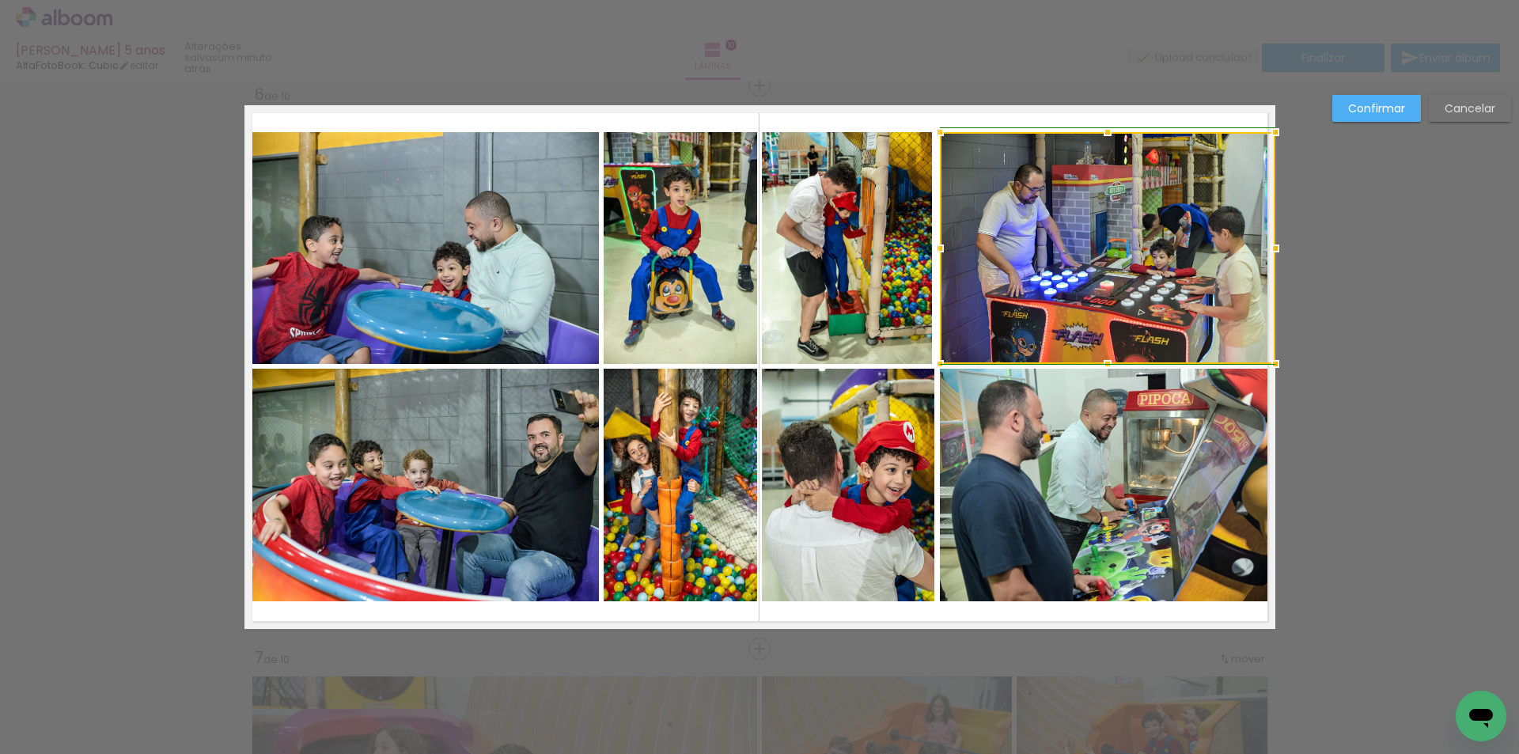
click at [933, 247] on div at bounding box center [940, 249] width 32 height 32
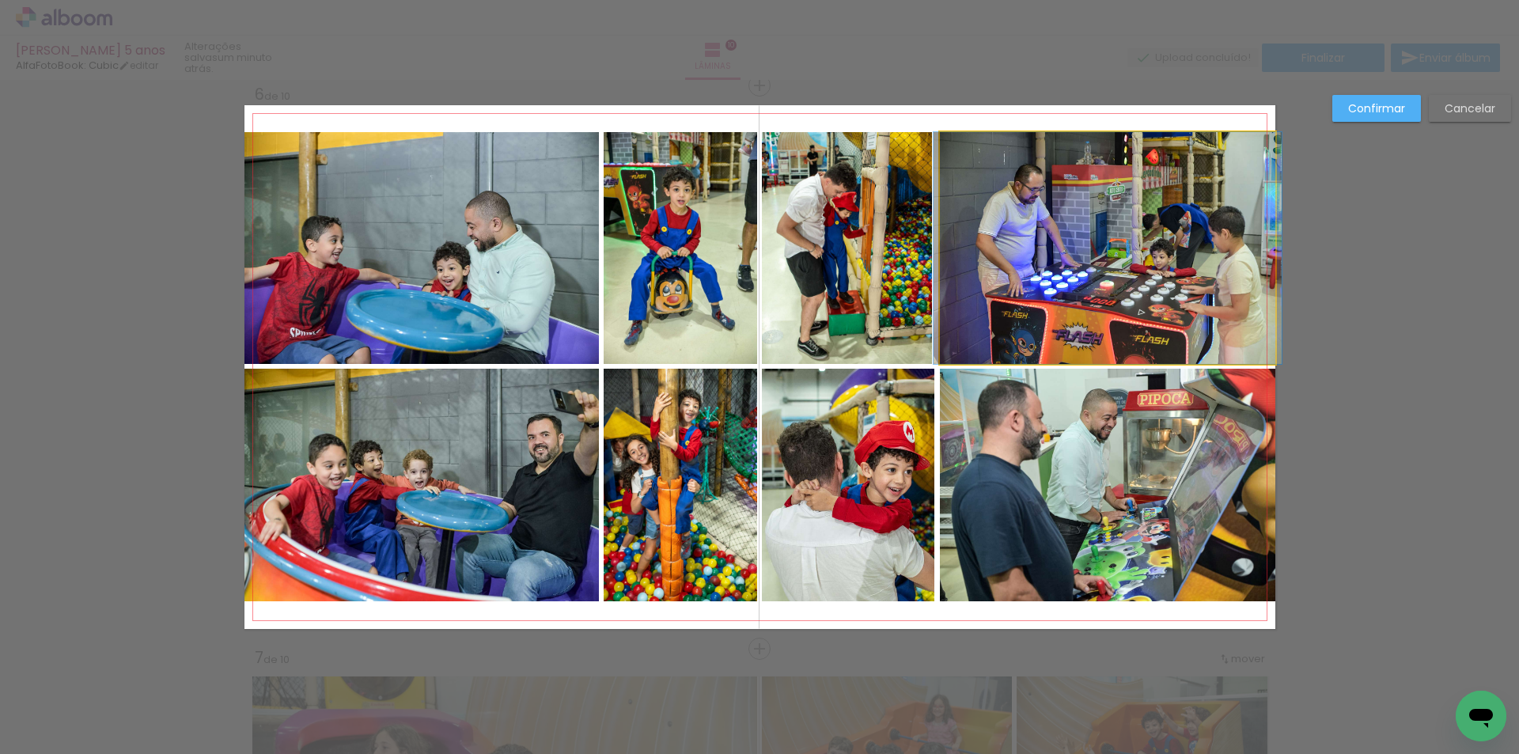
click at [940, 257] on quentale-photo at bounding box center [1107, 248] width 335 height 232
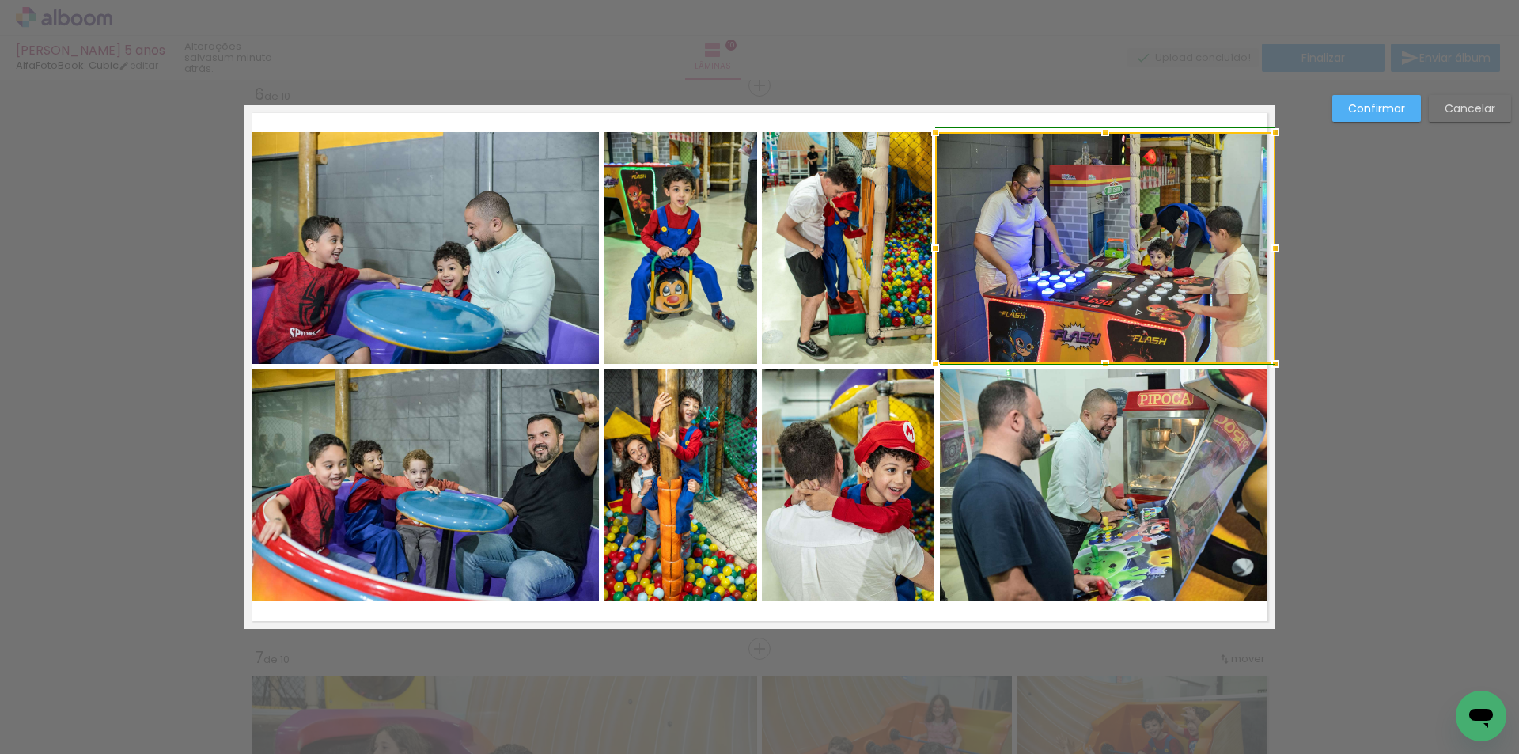
click at [940, 253] on div at bounding box center [935, 249] width 32 height 32
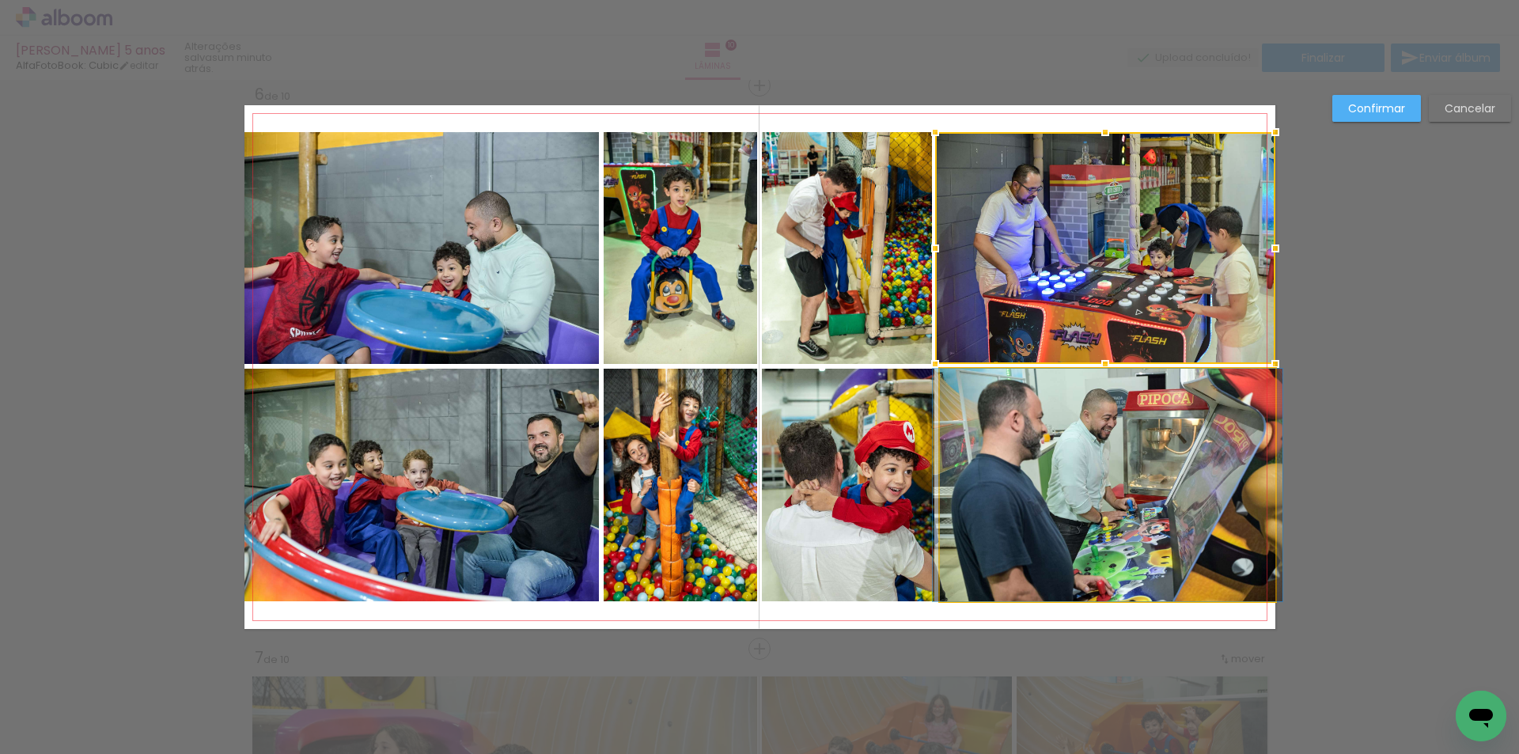
click at [1073, 473] on quentale-photo at bounding box center [1107, 485] width 335 height 233
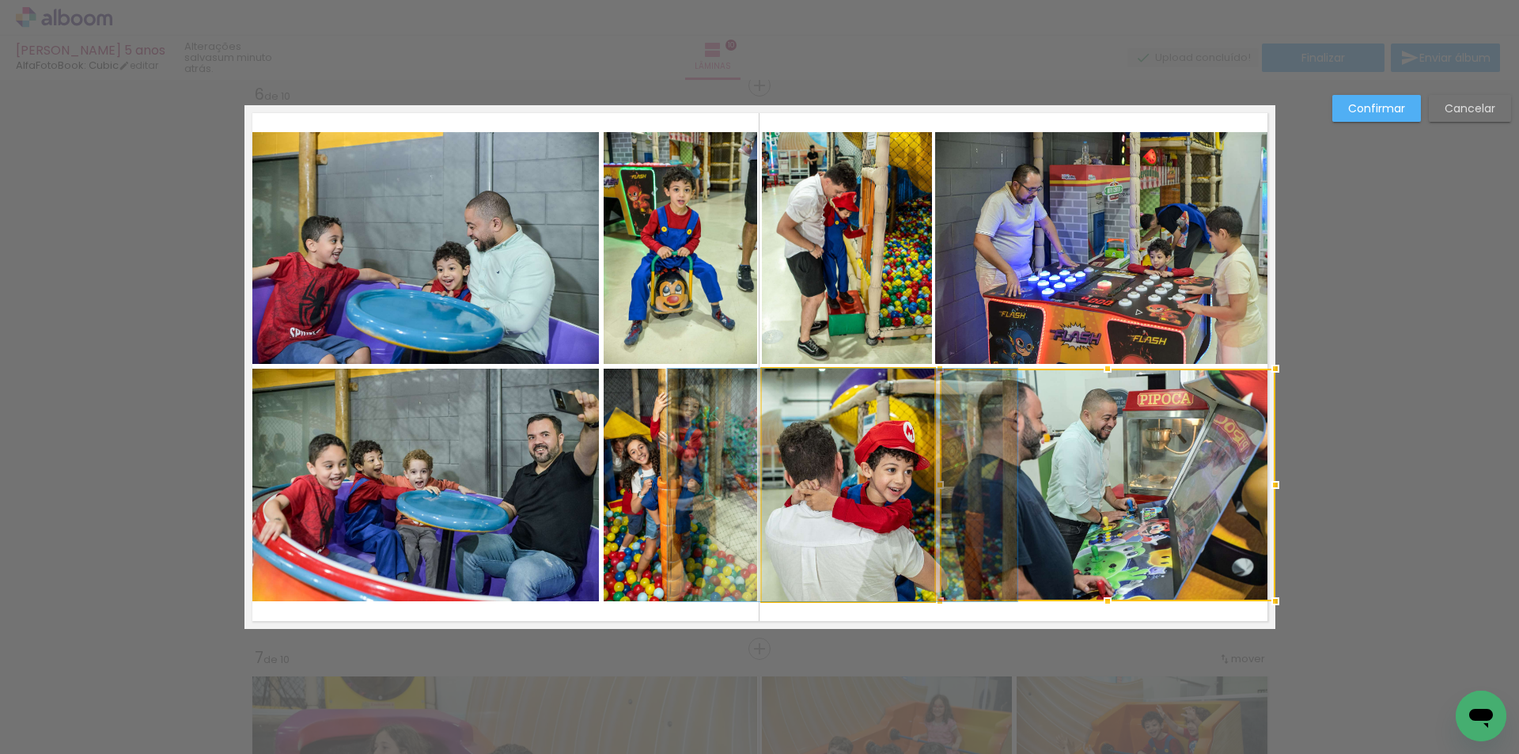
click at [872, 458] on quentale-photo at bounding box center [848, 485] width 172 height 233
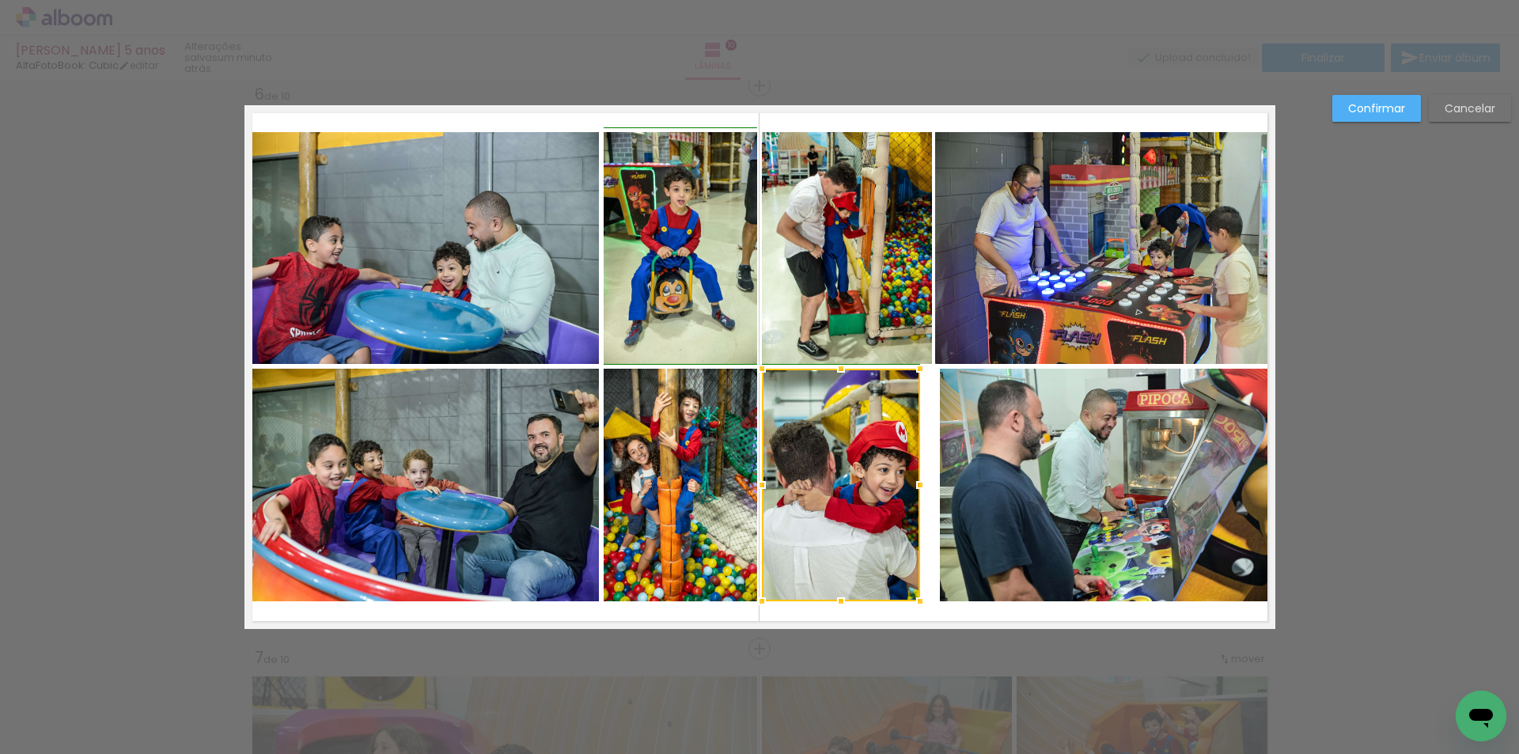
drag, startPoint x: 925, startPoint y: 486, endPoint x: 911, endPoint y: 486, distance: 14.3
click at [911, 486] on div at bounding box center [920, 485] width 32 height 32
click at [887, 490] on div at bounding box center [841, 485] width 158 height 233
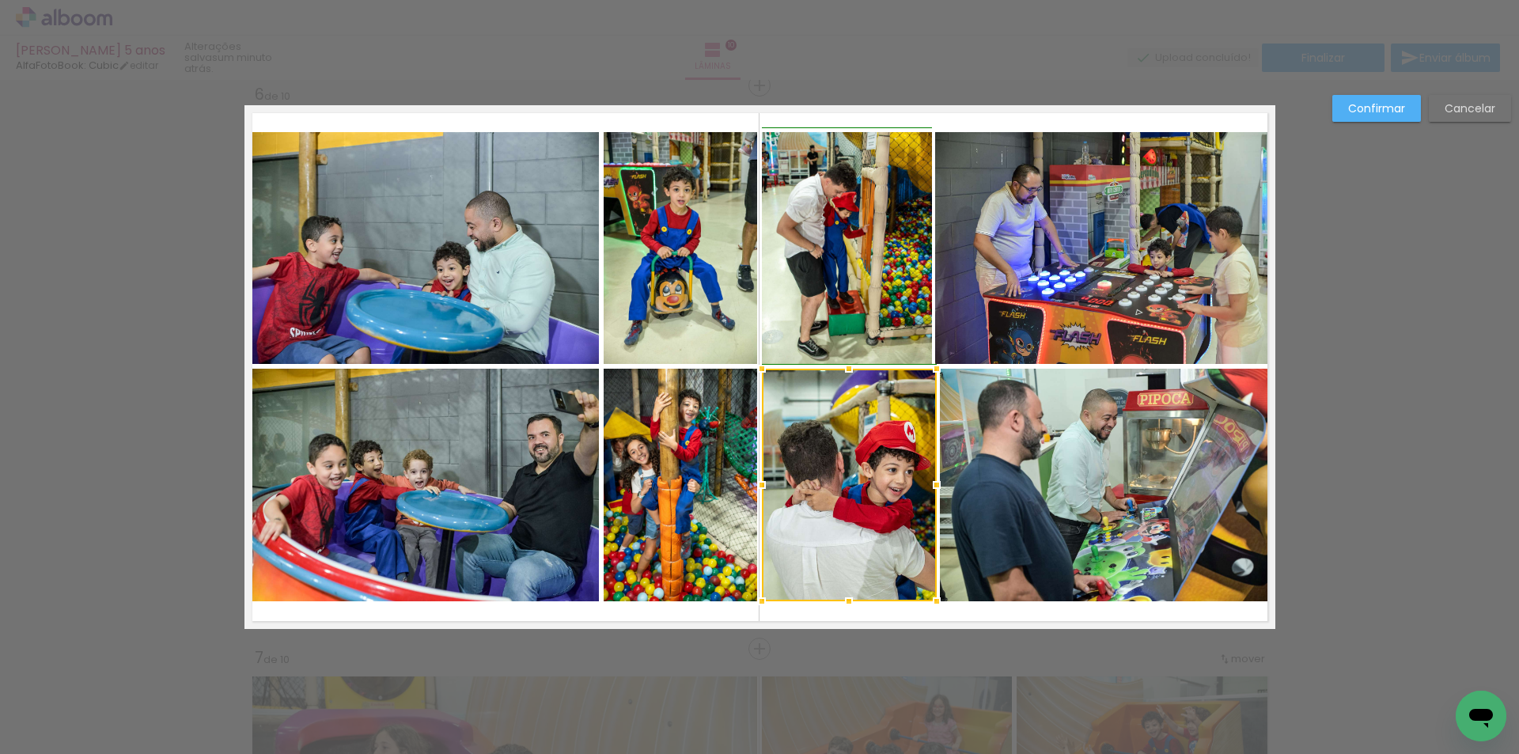
click at [914, 483] on div at bounding box center [849, 485] width 175 height 233
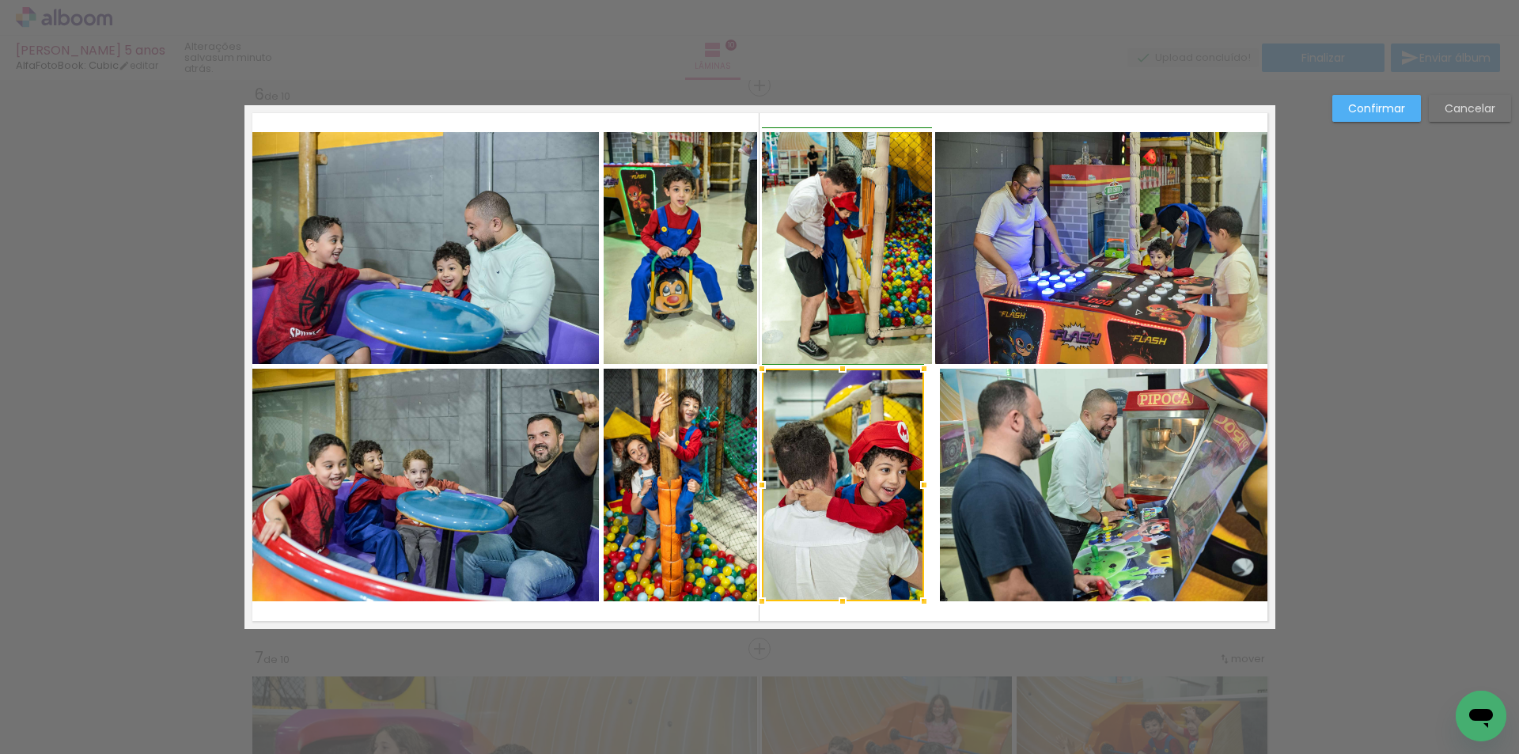
click at [929, 486] on div at bounding box center [924, 485] width 32 height 32
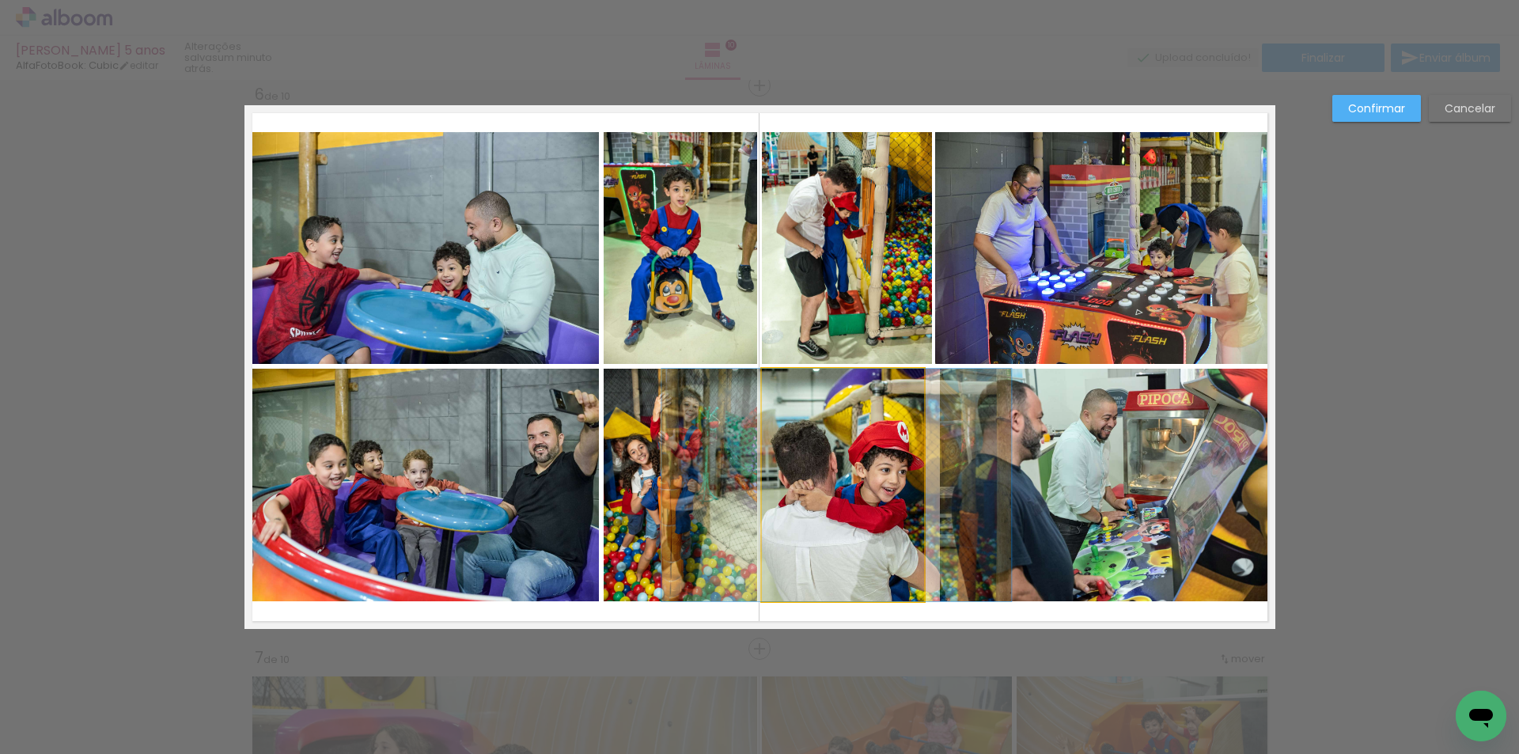
click at [879, 471] on quentale-photo at bounding box center [843, 485] width 162 height 233
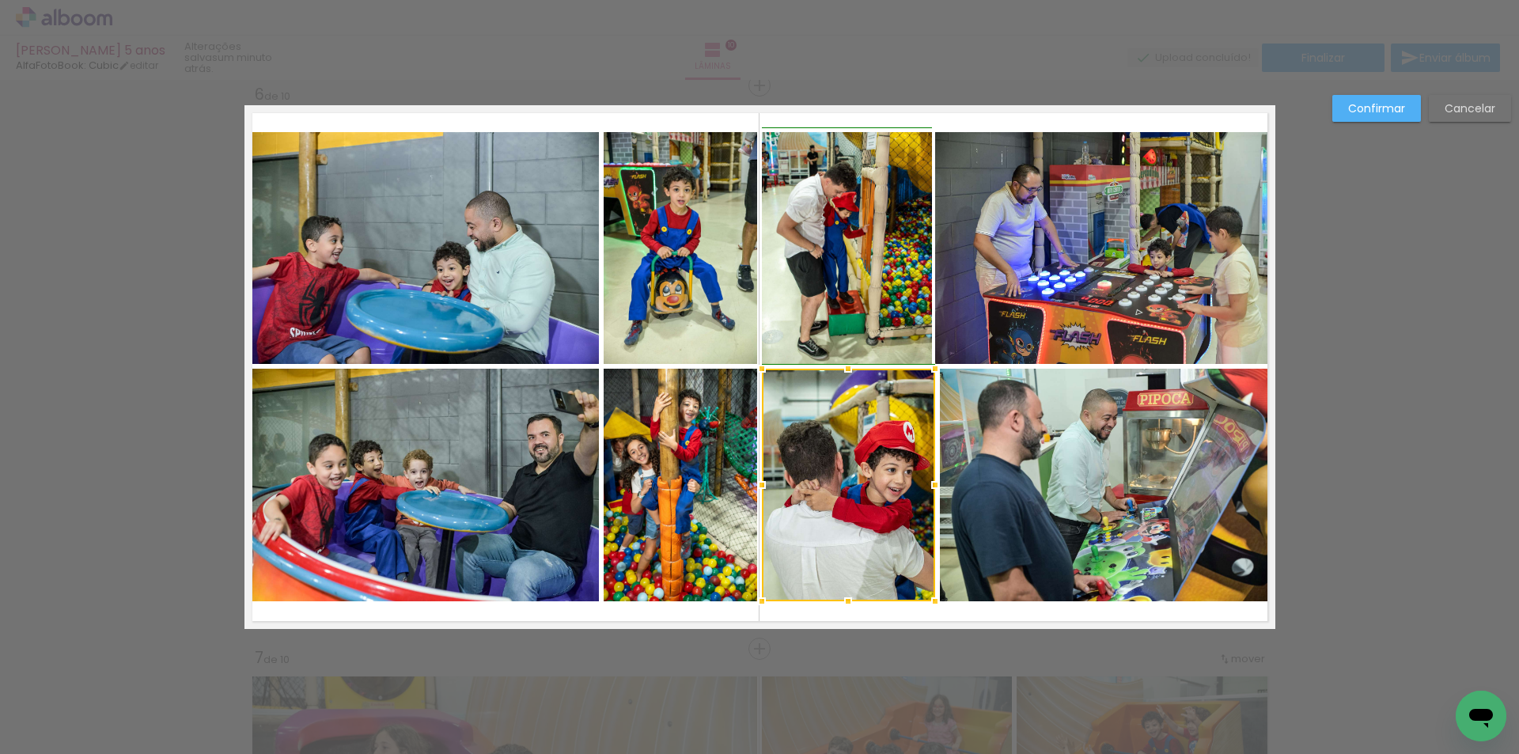
click at [920, 483] on div at bounding box center [935, 485] width 32 height 32
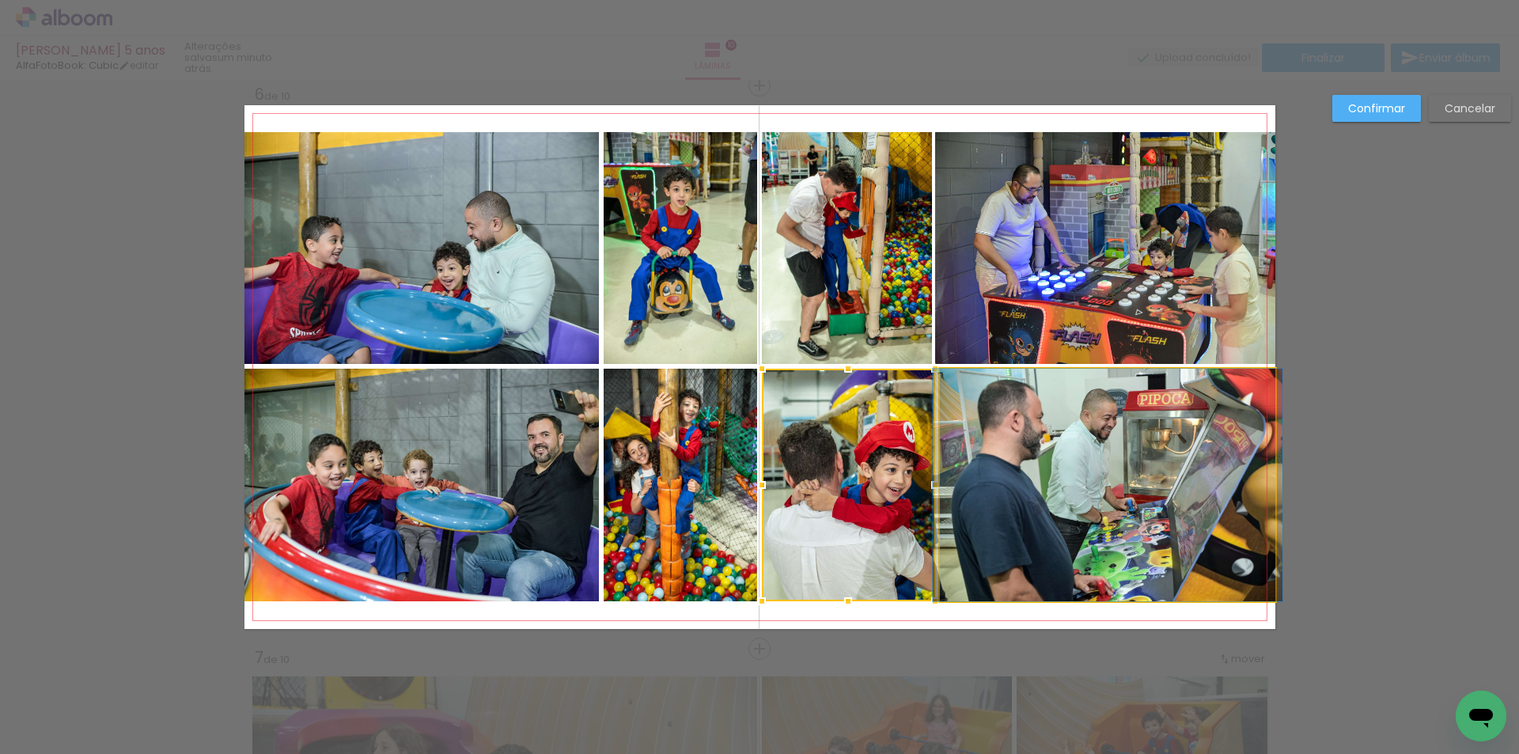
click at [1039, 535] on quentale-photo at bounding box center [1107, 485] width 335 height 233
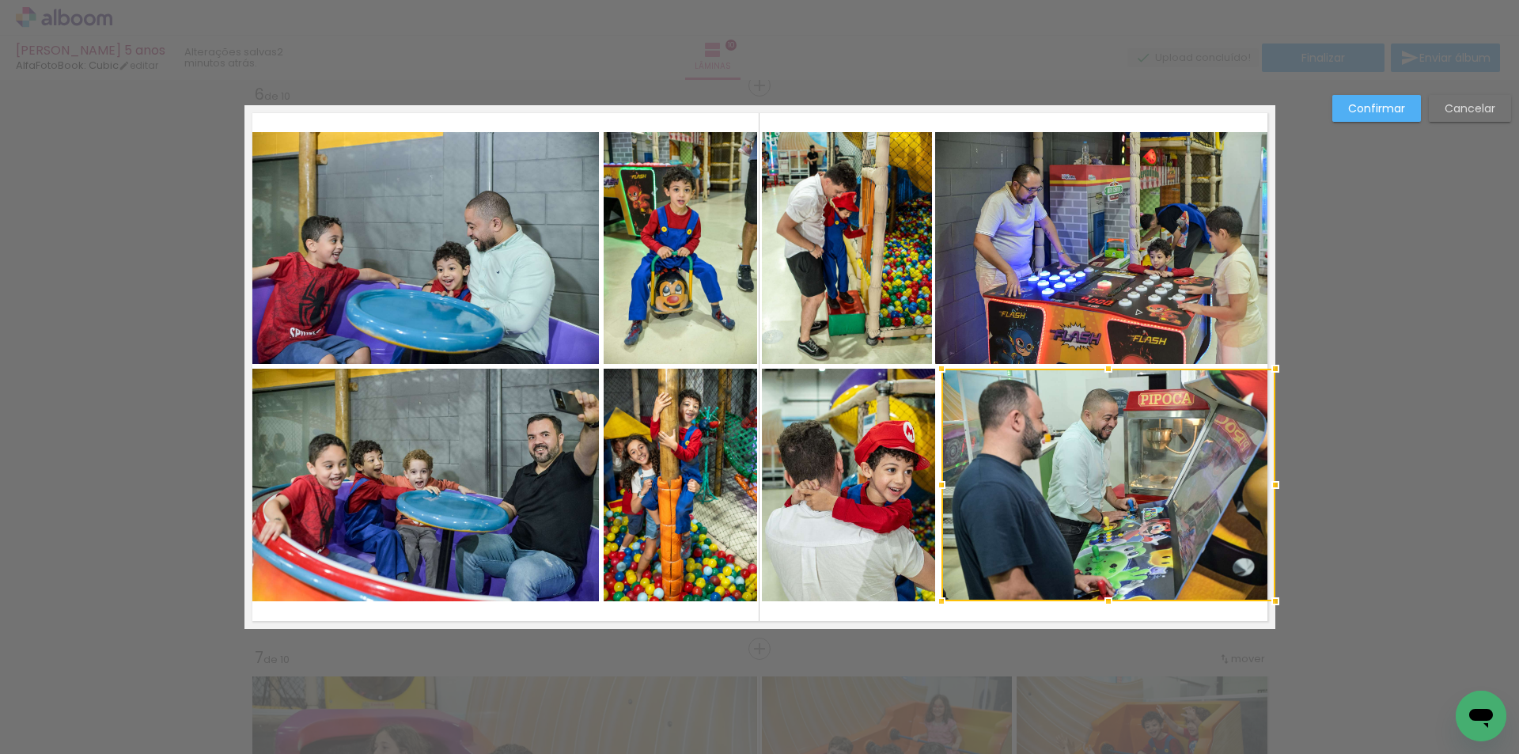
click at [941, 487] on div at bounding box center [941, 485] width 32 height 32
click at [1410, 434] on div "Confirmar Cancelar" at bounding box center [759, 359] width 1519 height 6233
click at [1367, 120] on paper-button "Confirmar" at bounding box center [1376, 108] width 89 height 27
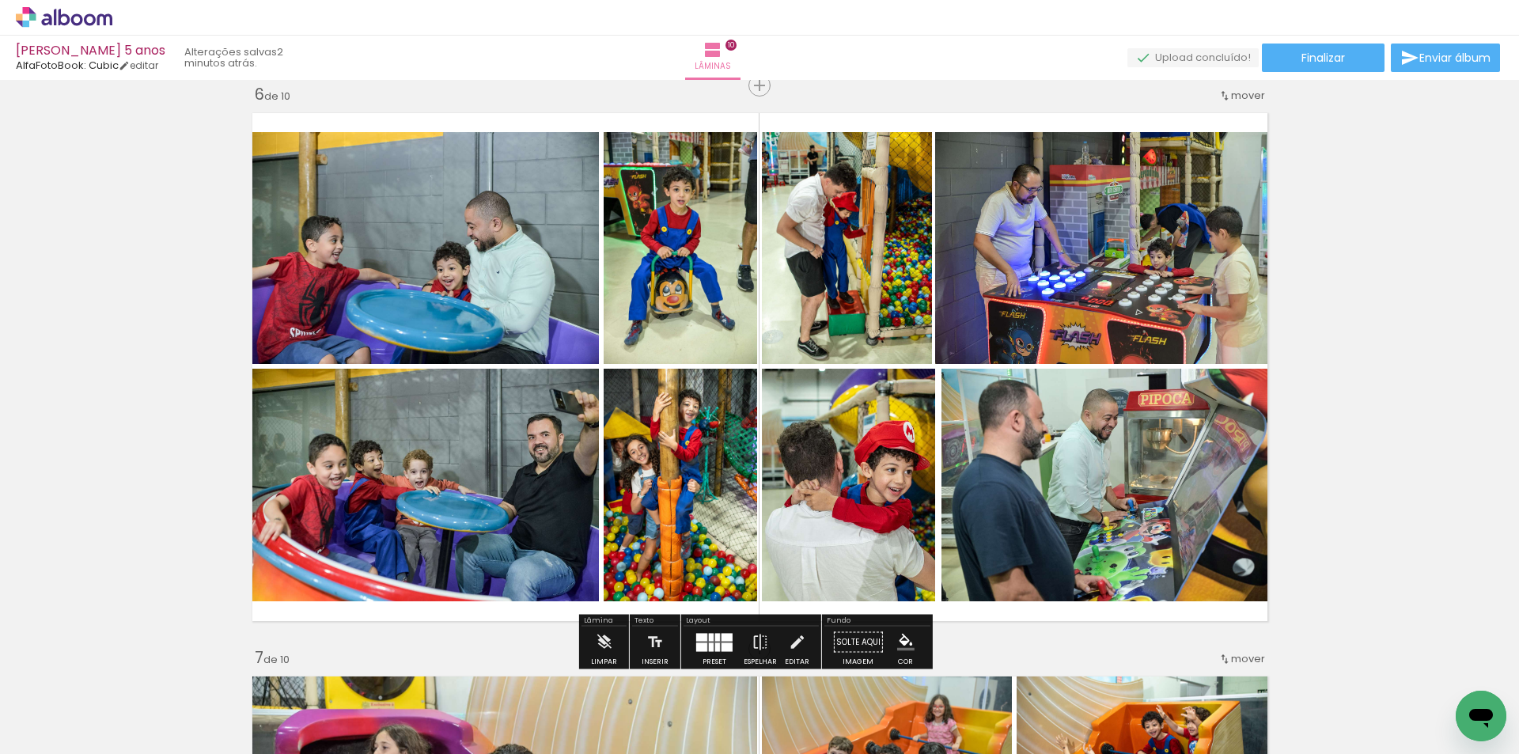
click at [1376, 117] on div "Inserir lâmina 1 de 10 Inserir lâmina 2 de 10 Inserir lâmina 3 de 10 Inserir lâ…" at bounding box center [759, 347] width 1519 height 6196
click at [963, 250] on quentale-photo at bounding box center [1105, 248] width 340 height 232
click at [948, 233] on quentale-photo at bounding box center [1105, 248] width 340 height 232
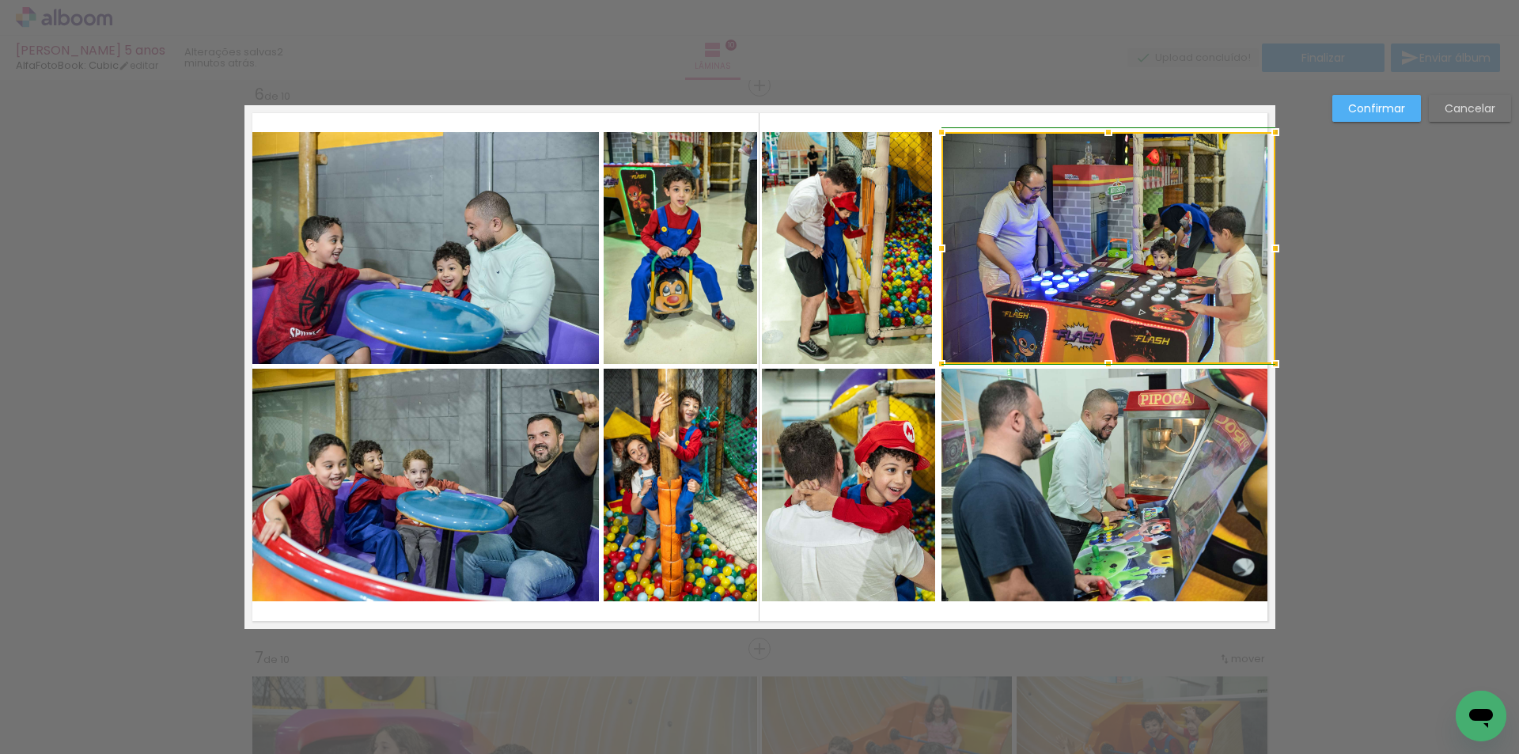
click at [937, 245] on div at bounding box center [941, 249] width 32 height 32
click at [1118, 460] on quentale-photo at bounding box center [1108, 485] width 334 height 233
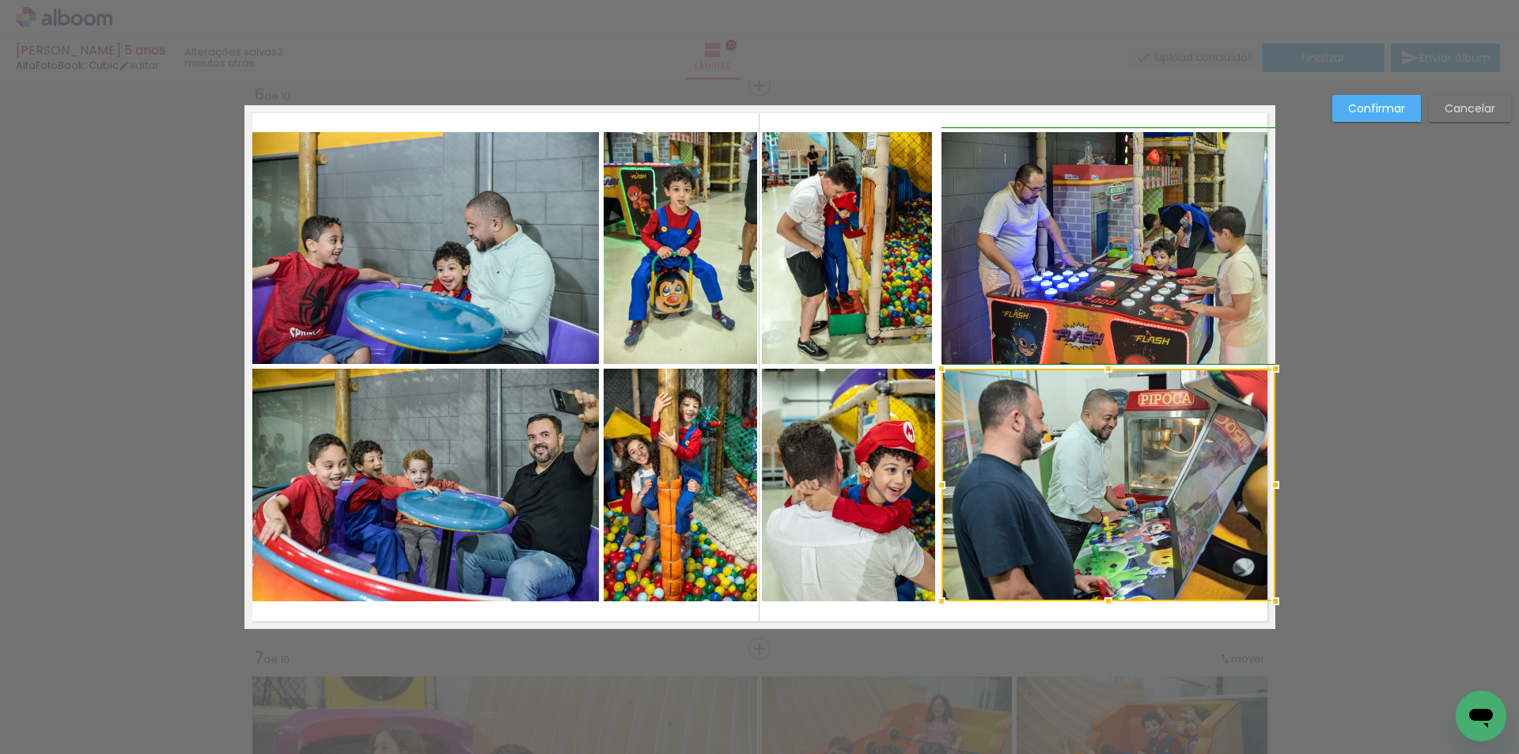
click at [938, 485] on div at bounding box center [941, 485] width 32 height 32
click at [1299, 446] on div "Confirmar Cancelar" at bounding box center [759, 359] width 1519 height 6233
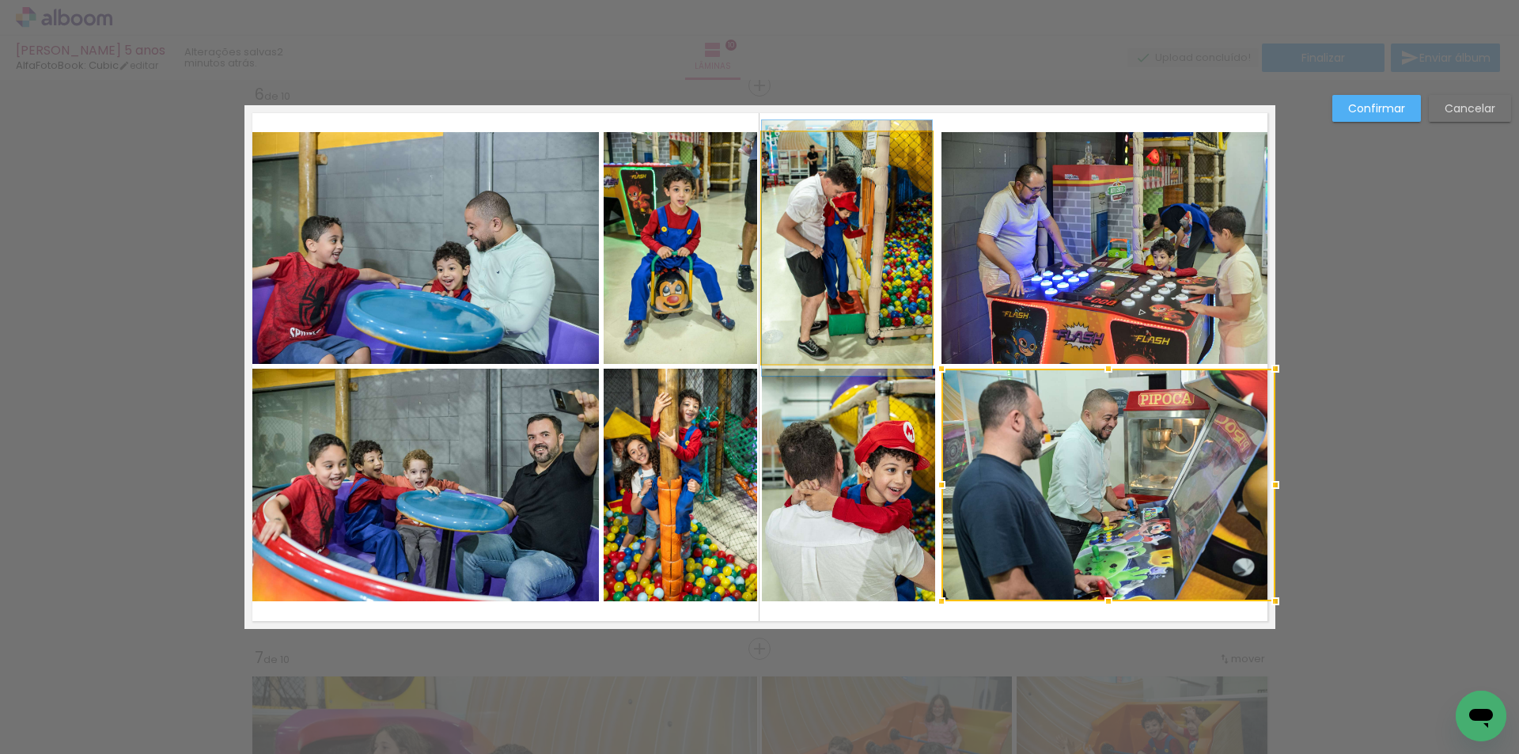
click at [833, 252] on quentale-photo at bounding box center [847, 248] width 170 height 232
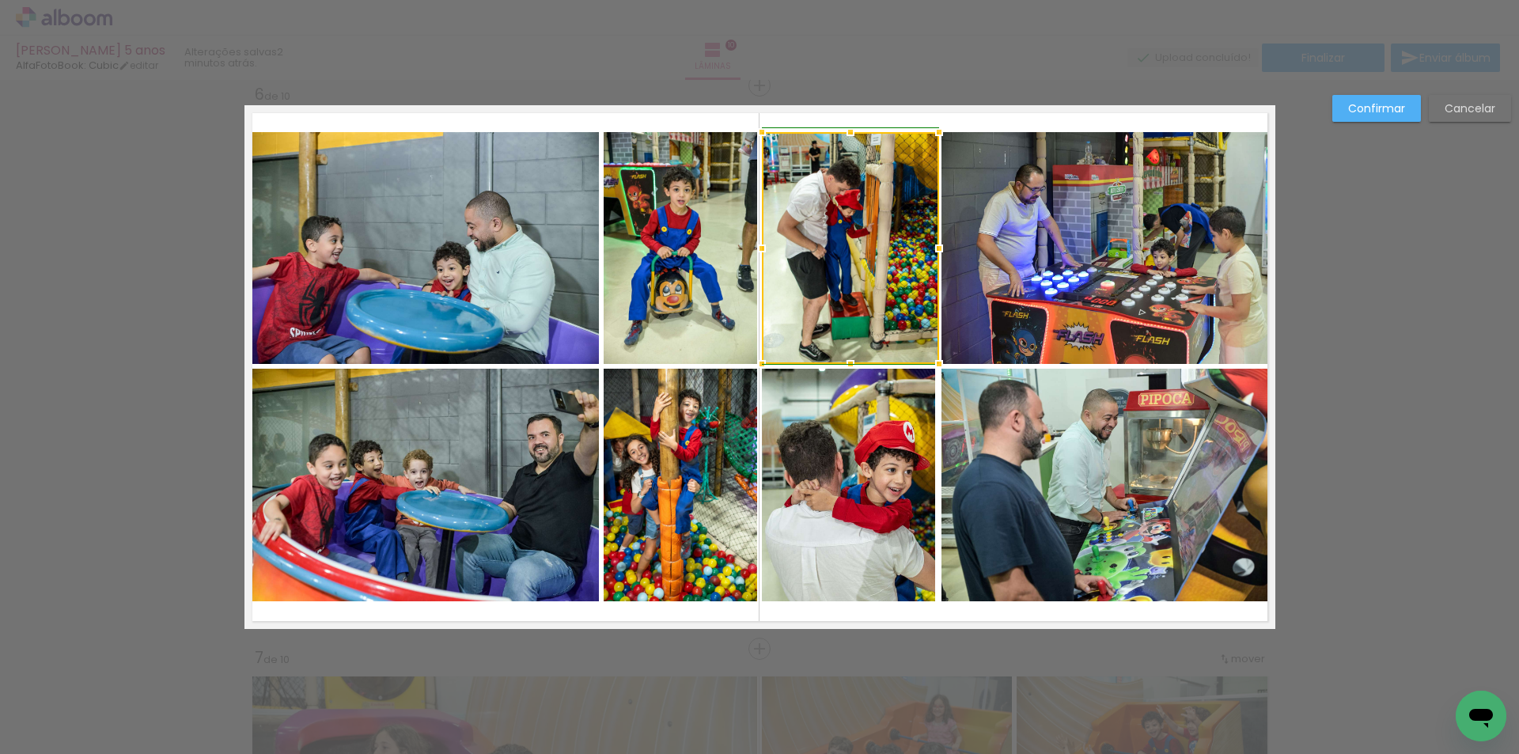
click at [923, 250] on div at bounding box center [939, 249] width 32 height 32
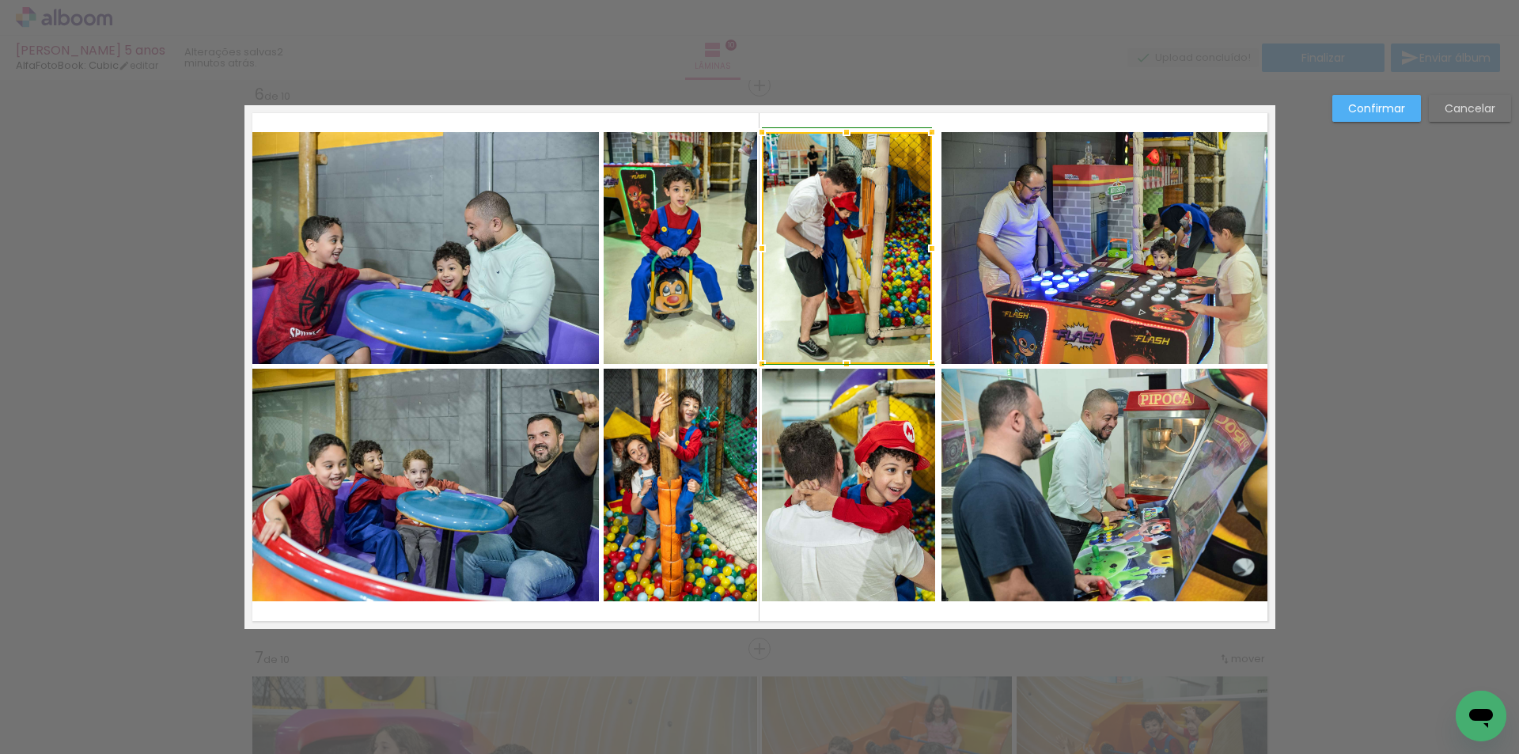
click at [935, 248] on div at bounding box center [932, 249] width 32 height 32
click at [912, 257] on quentale-photo at bounding box center [847, 248] width 170 height 232
click at [874, 259] on div at bounding box center [847, 248] width 170 height 232
click at [915, 247] on div at bounding box center [931, 249] width 32 height 32
click at [932, 249] on div at bounding box center [935, 249] width 32 height 32
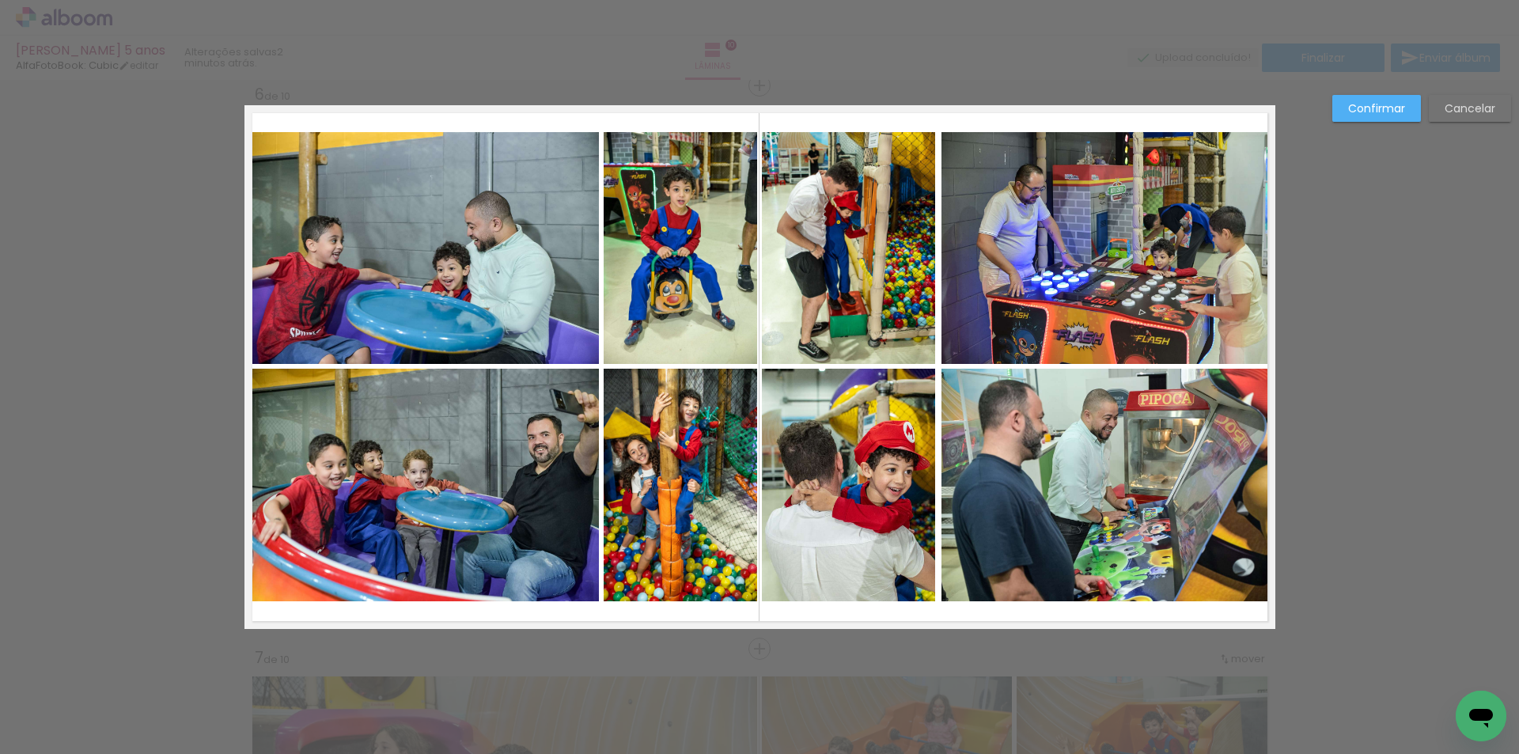
click at [906, 172] on quentale-photo at bounding box center [848, 248] width 173 height 232
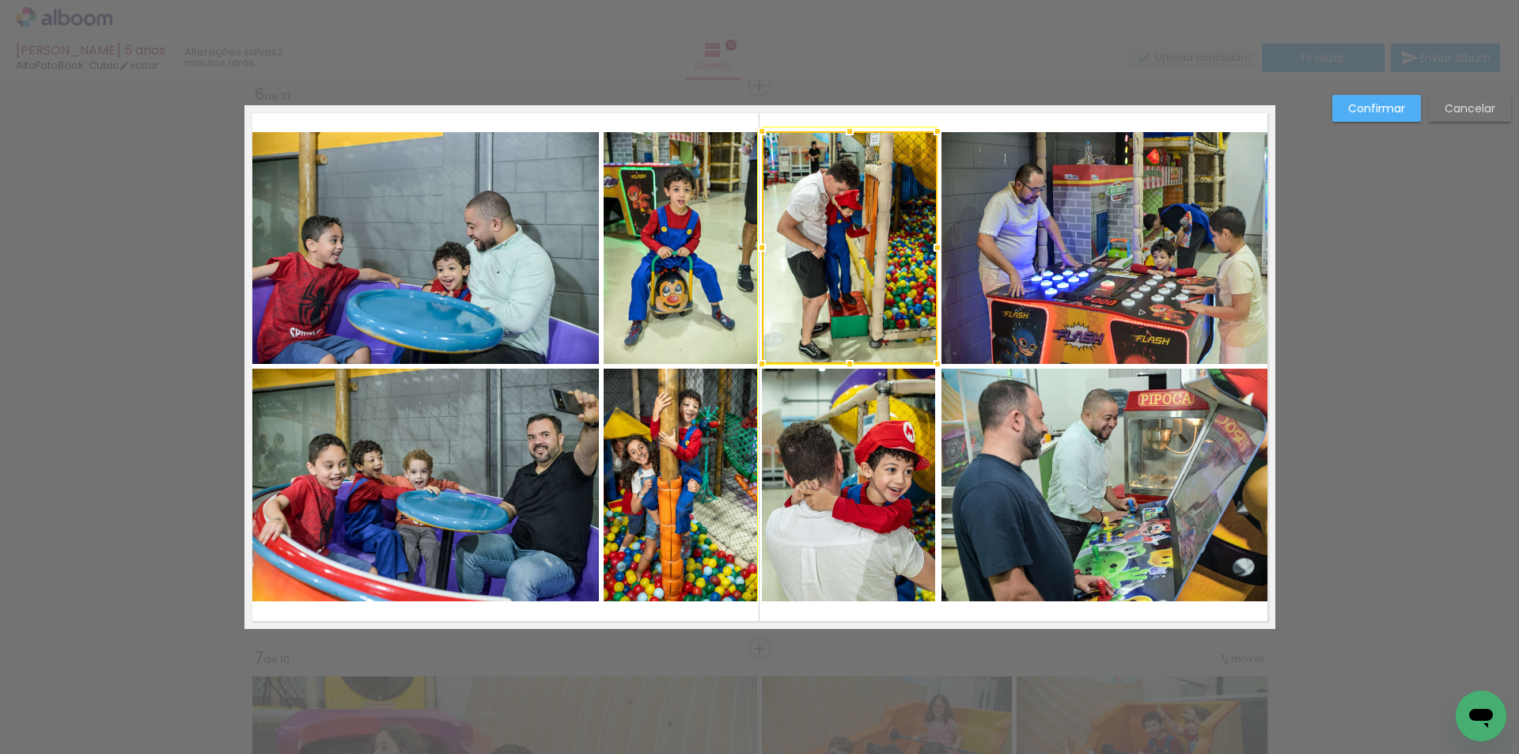
click at [929, 127] on div at bounding box center [937, 131] width 32 height 32
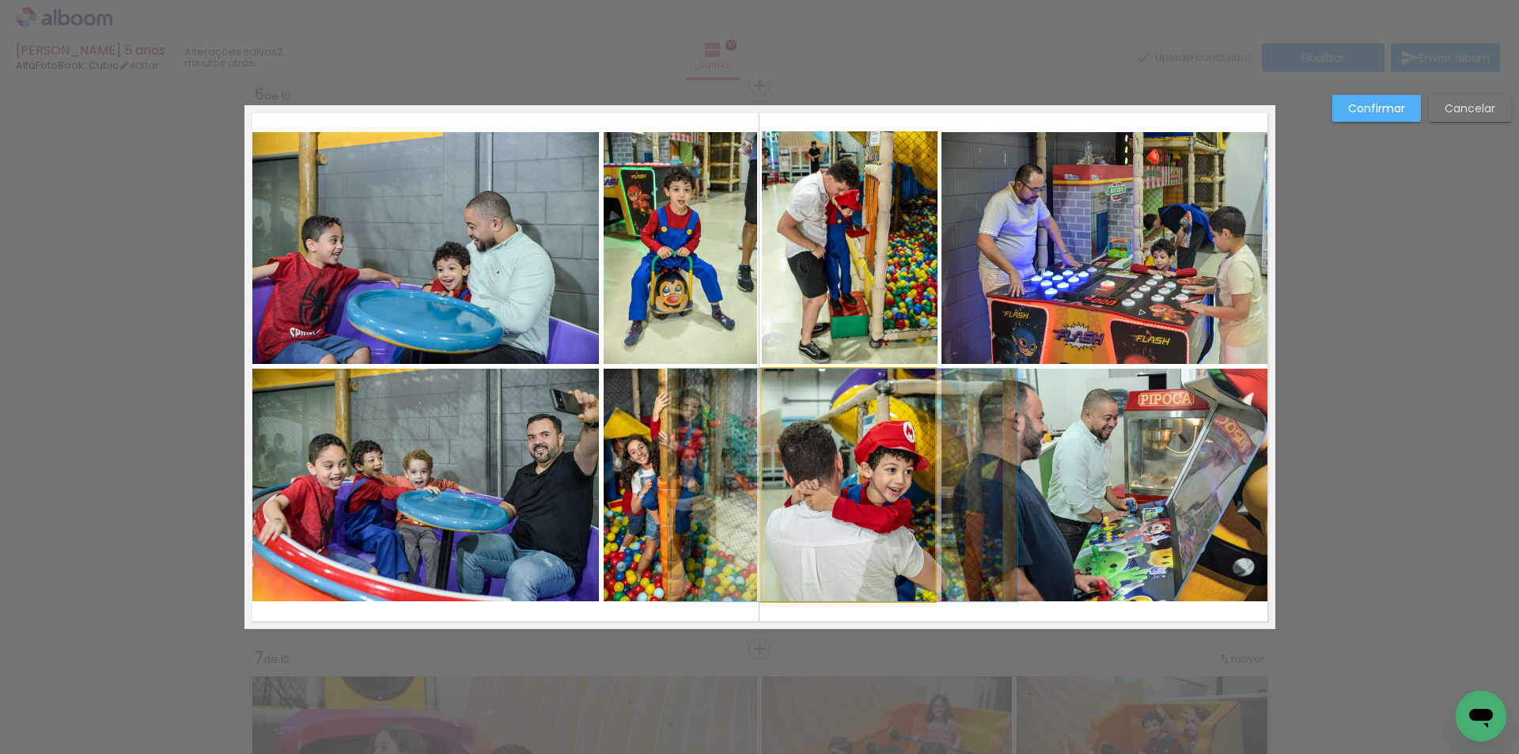
click at [852, 481] on quentale-photo at bounding box center [848, 485] width 173 height 233
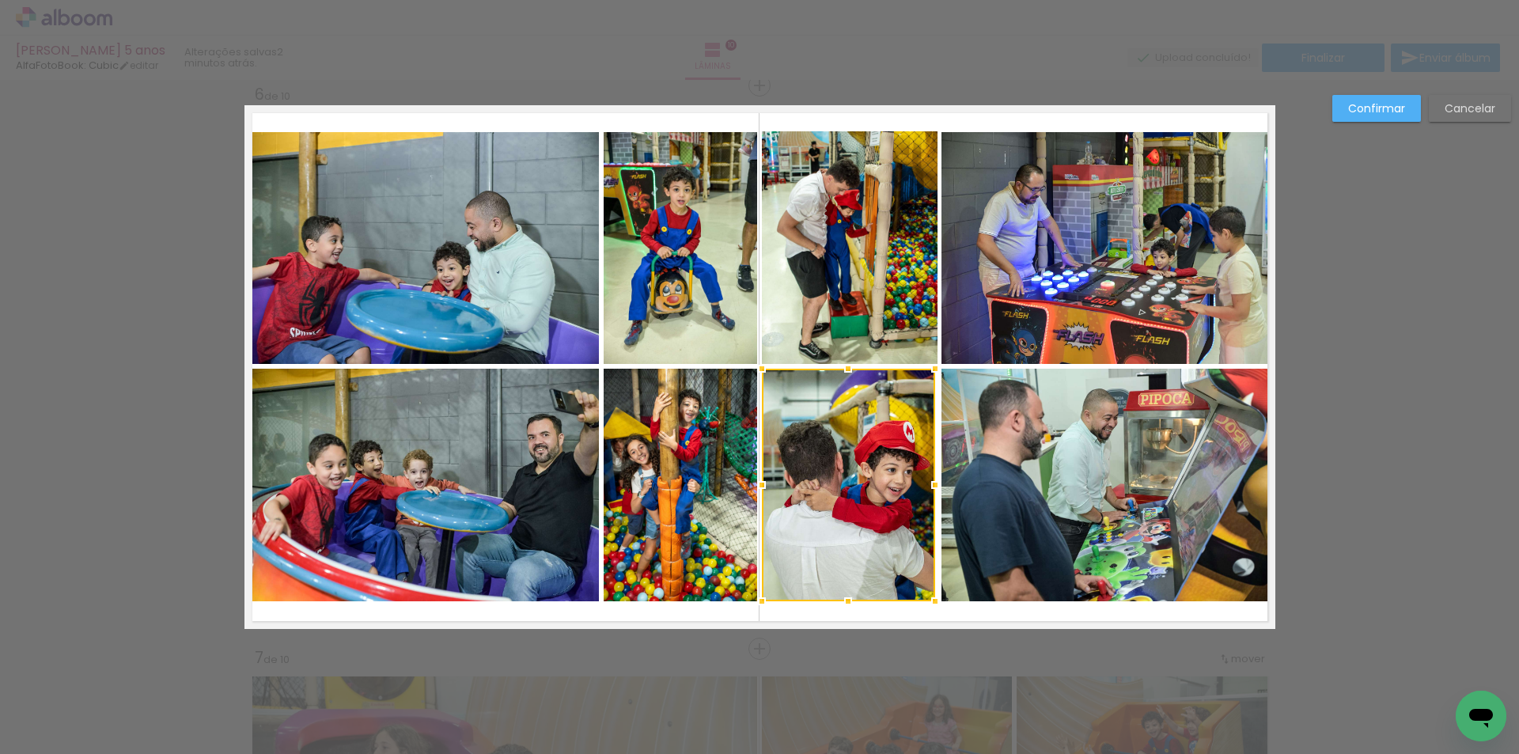
click at [976, 536] on quentale-photo at bounding box center [1108, 485] width 334 height 233
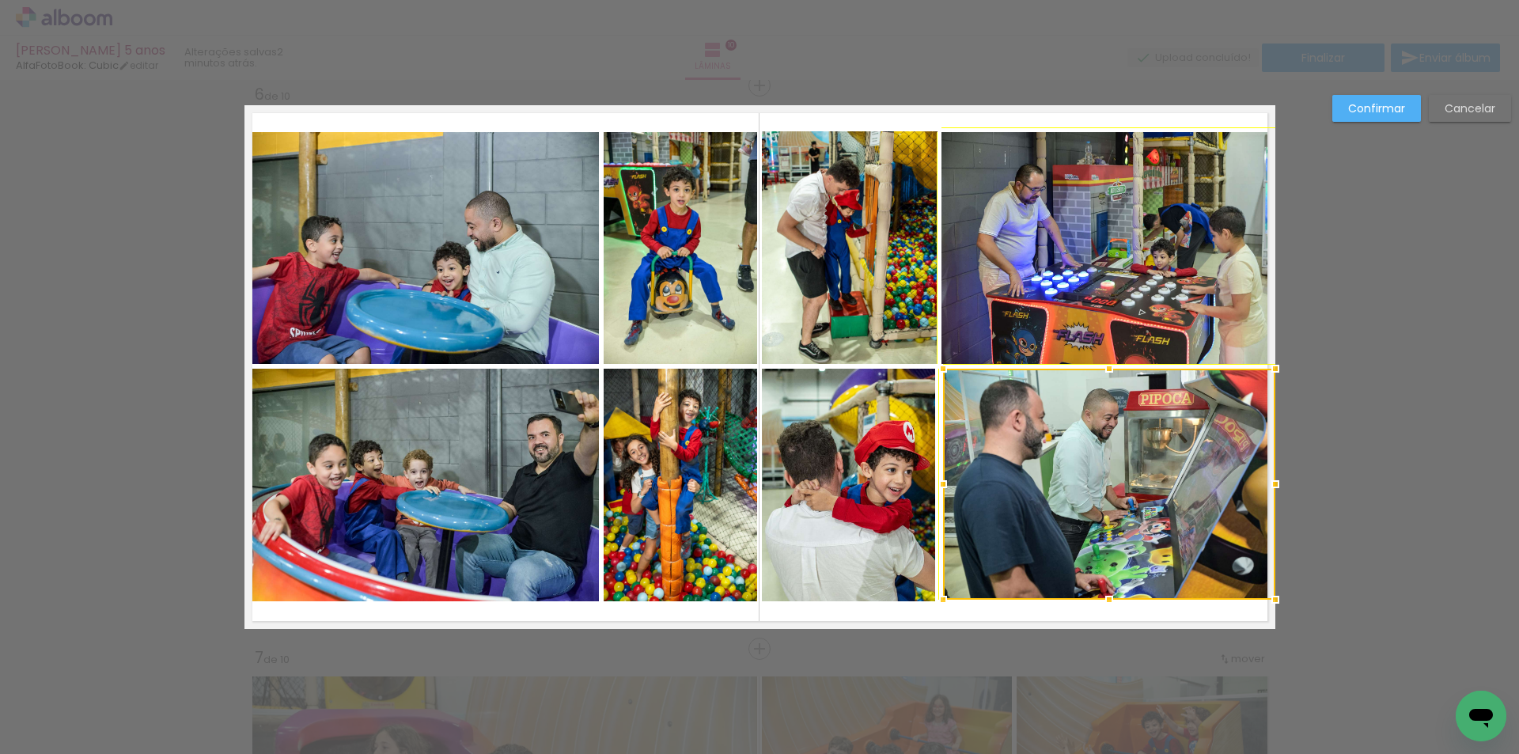
click at [940, 597] on div at bounding box center [943, 600] width 32 height 32
click at [860, 558] on quentale-photo at bounding box center [848, 485] width 173 height 233
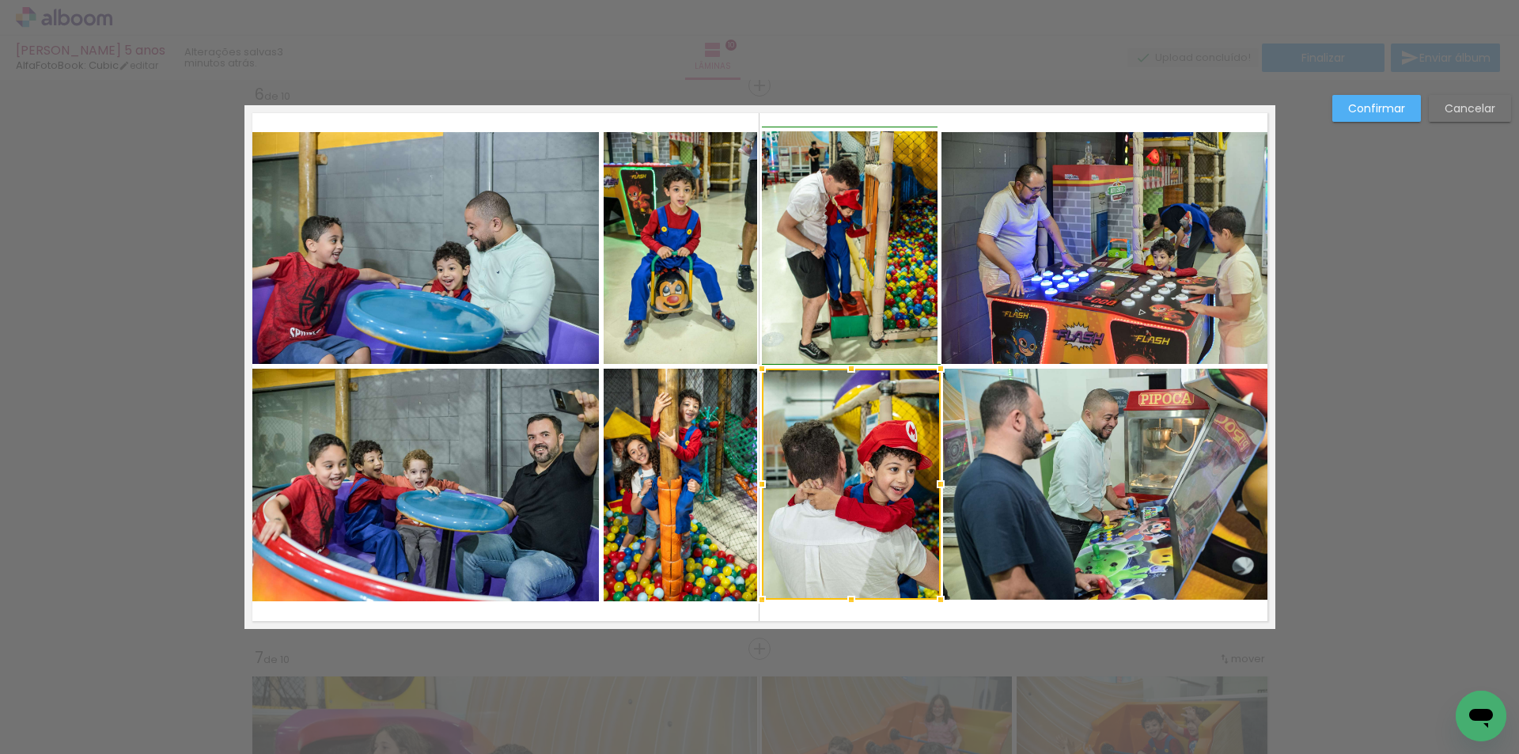
click at [929, 603] on div at bounding box center [941, 600] width 32 height 32
click at [899, 532] on quentale-photo at bounding box center [851, 484] width 179 height 231
click at [930, 371] on div at bounding box center [939, 369] width 32 height 32
click at [1021, 609] on quentale-layouter at bounding box center [759, 367] width 1031 height 524
click at [1387, 121] on paper-button "Confirmar" at bounding box center [1376, 108] width 89 height 27
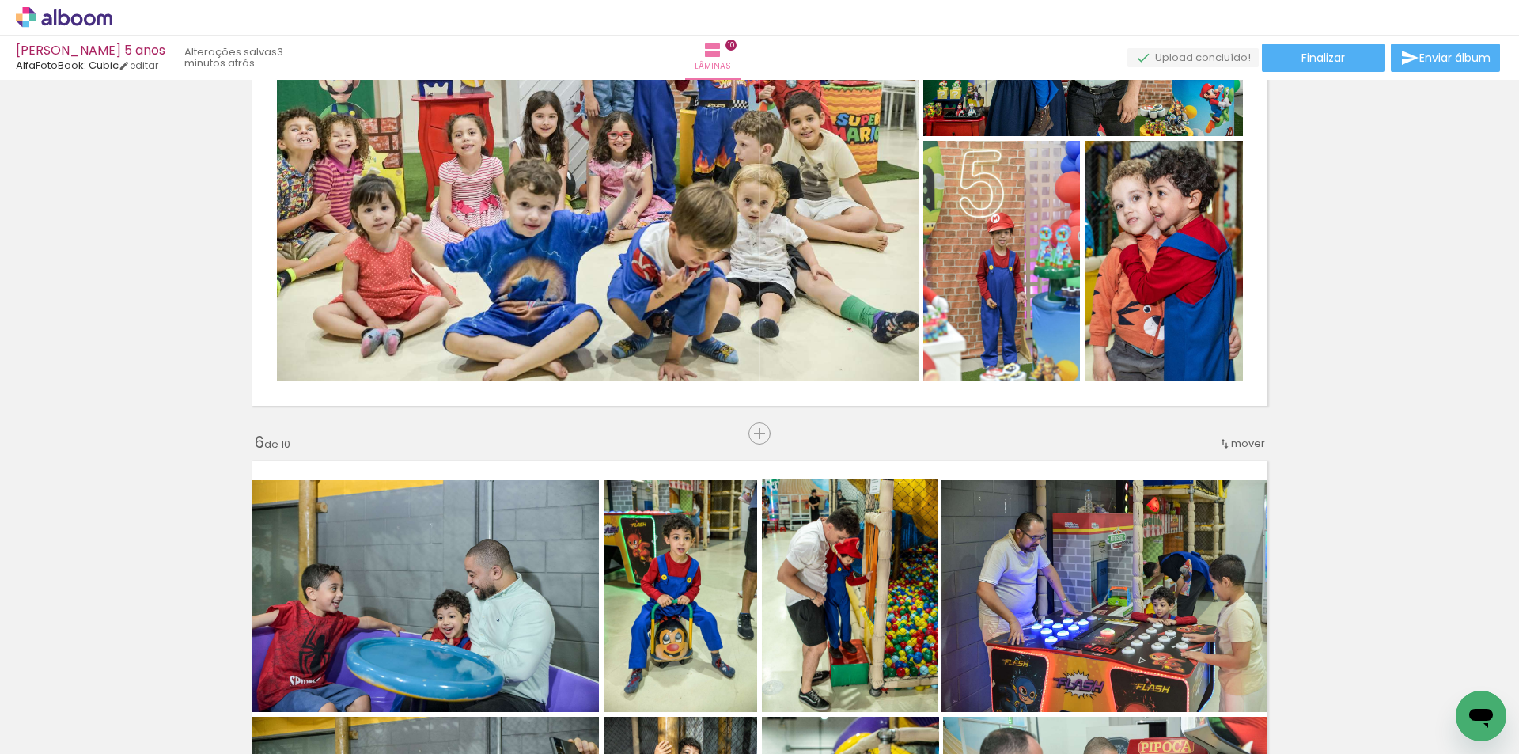
scroll to position [2441, 0]
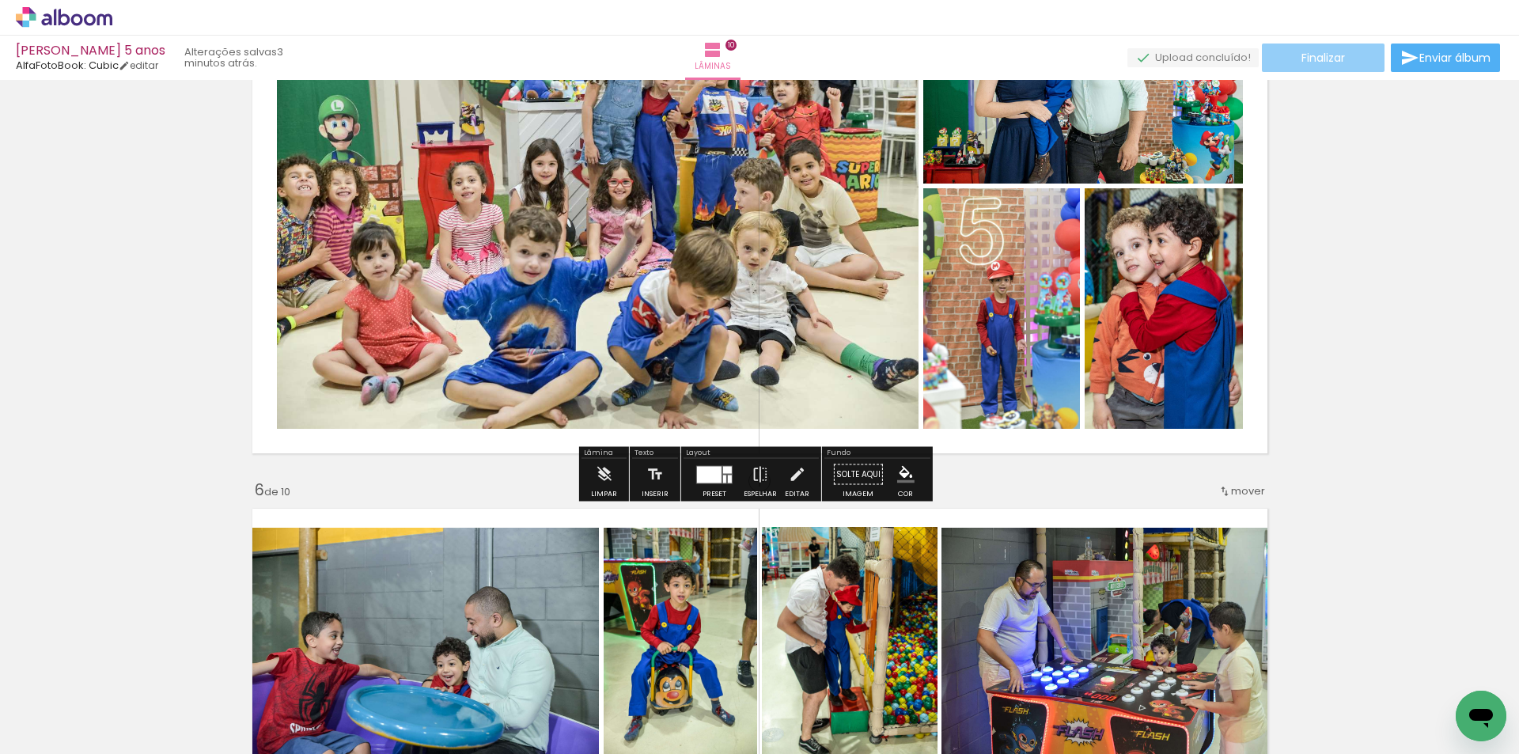
click at [1301, 58] on span "Finalizar" at bounding box center [1323, 57] width 44 height 11
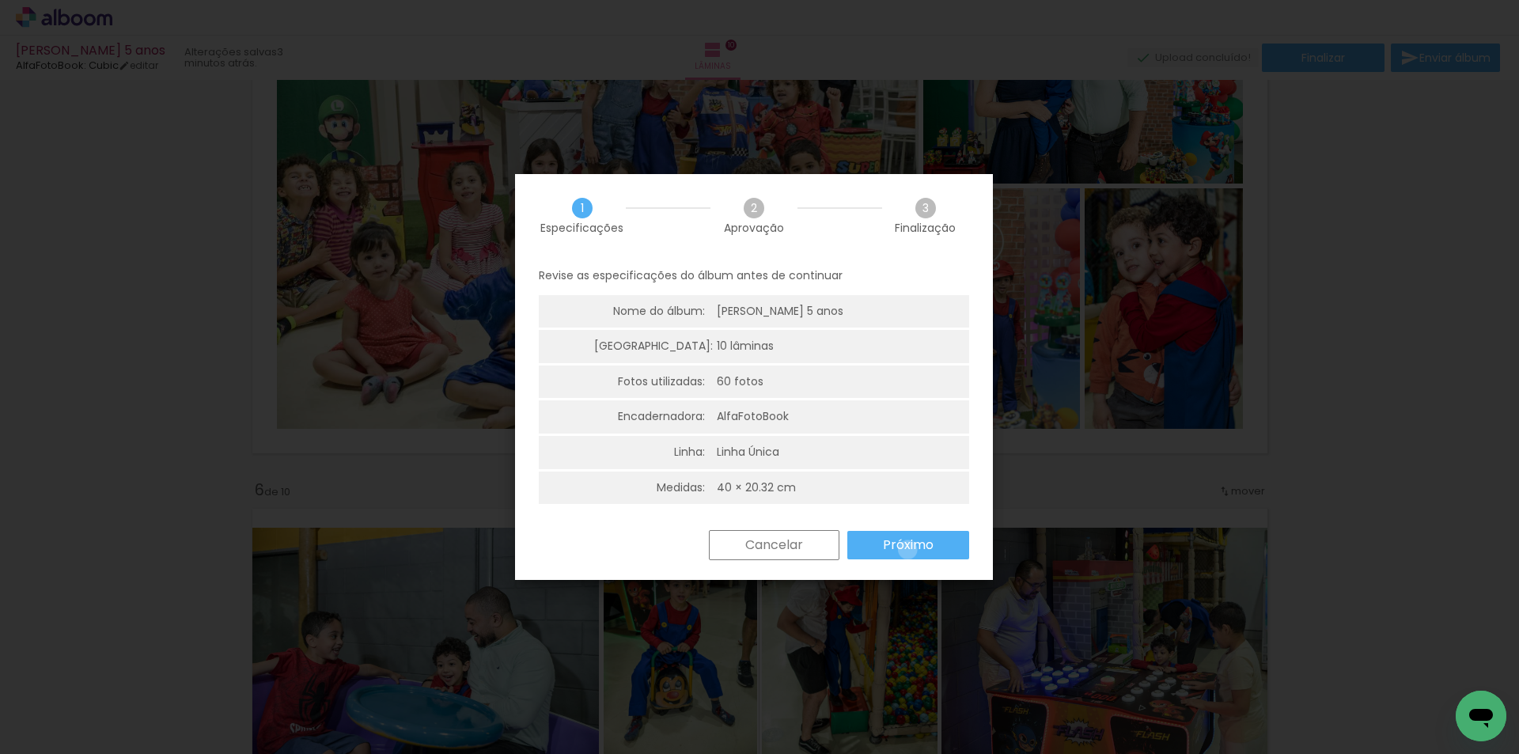
click at [0, 0] on slot "Próximo" at bounding box center [0, 0] width 0 height 0
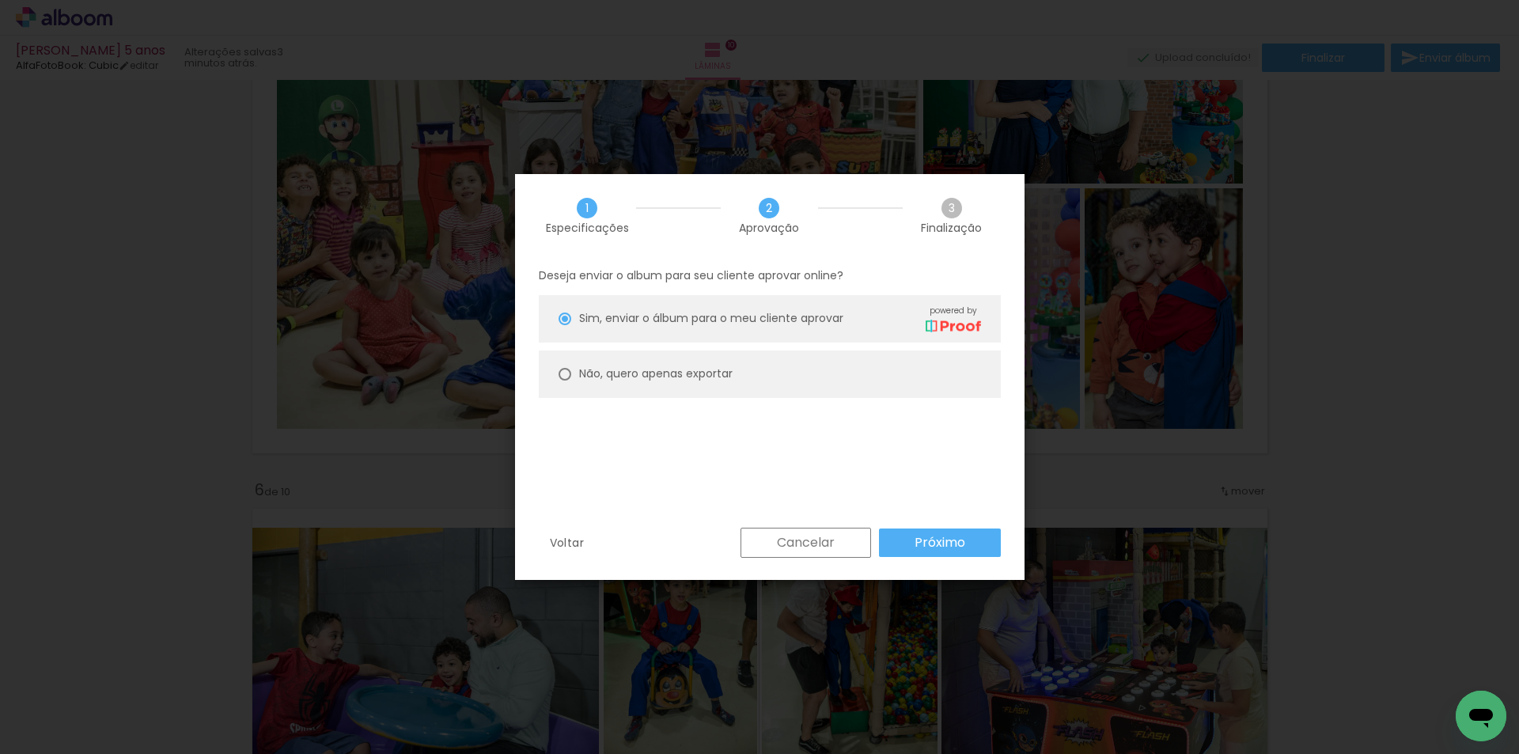
click at [738, 374] on paper-radio-button "Não, quero apenas exportar" at bounding box center [770, 373] width 462 height 47
type paper-radio-button "on"
click at [0, 0] on slot "Próximo" at bounding box center [0, 0] width 0 height 0
type input "Alta, 300 DPI"
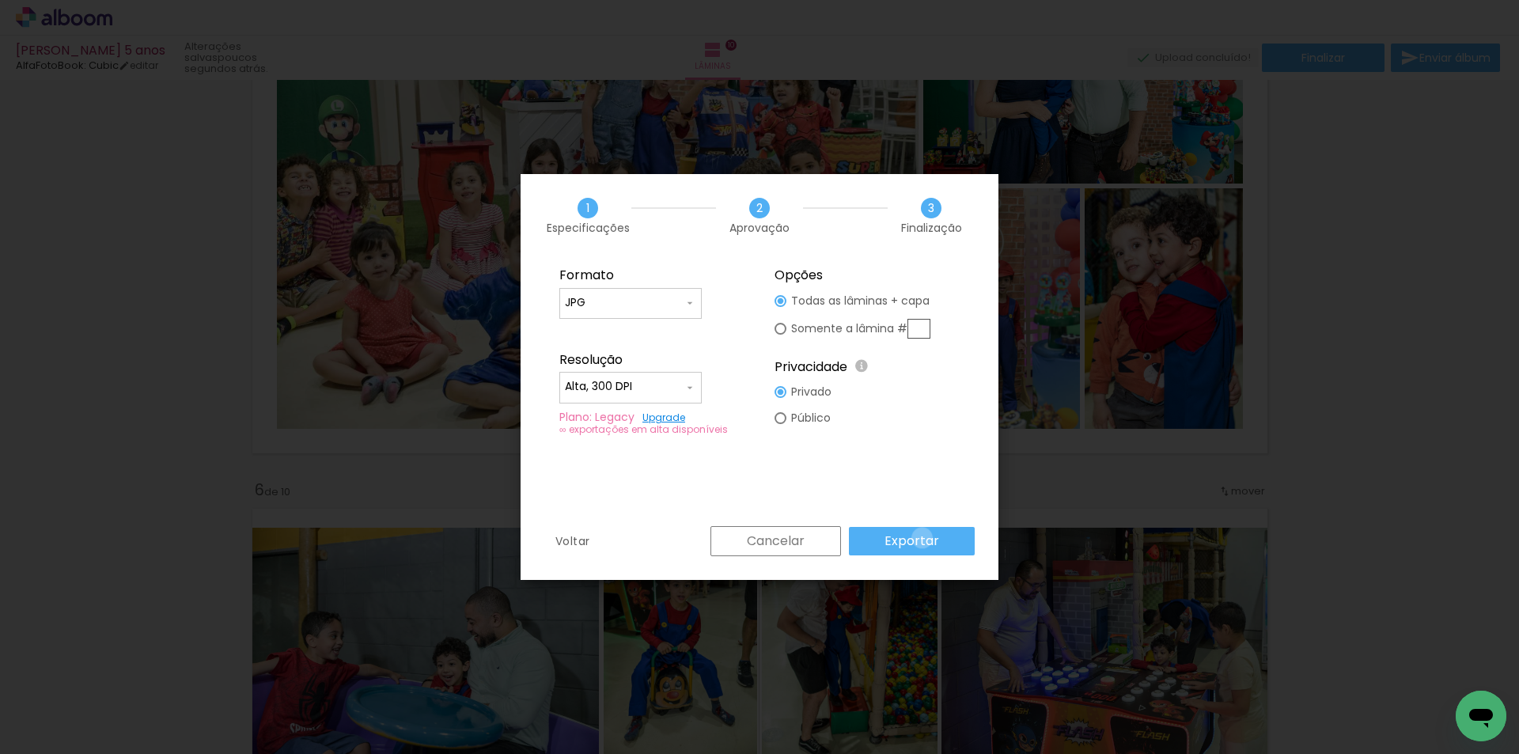
click at [0, 0] on slot "Exportar" at bounding box center [0, 0] width 0 height 0
